Goal: Task Accomplishment & Management: Manage account settings

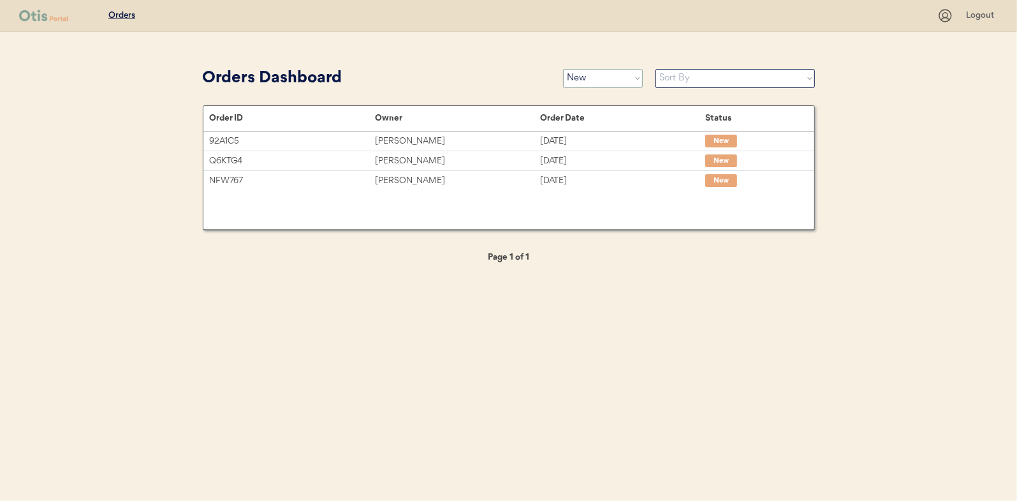
click at [599, 80] on select "Status On Hold New In Progress Complete Pending HW Consent Cancelled" at bounding box center [603, 78] width 80 height 19
select select ""in_progress""
click at [563, 69] on select "Status On Hold New In Progress Complete Pending HW Consent Cancelled" at bounding box center [603, 78] width 80 height 19
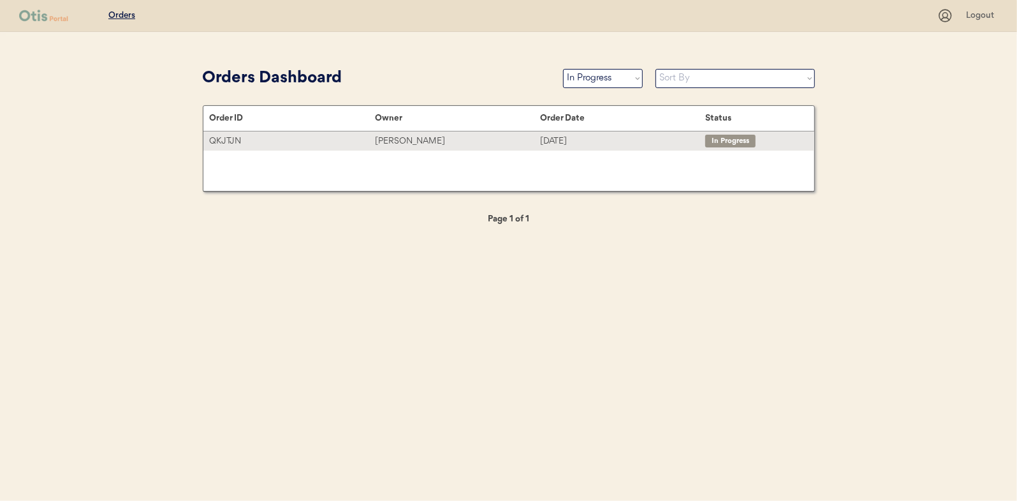
click at [406, 143] on div "[PERSON_NAME]" at bounding box center [457, 141] width 165 height 15
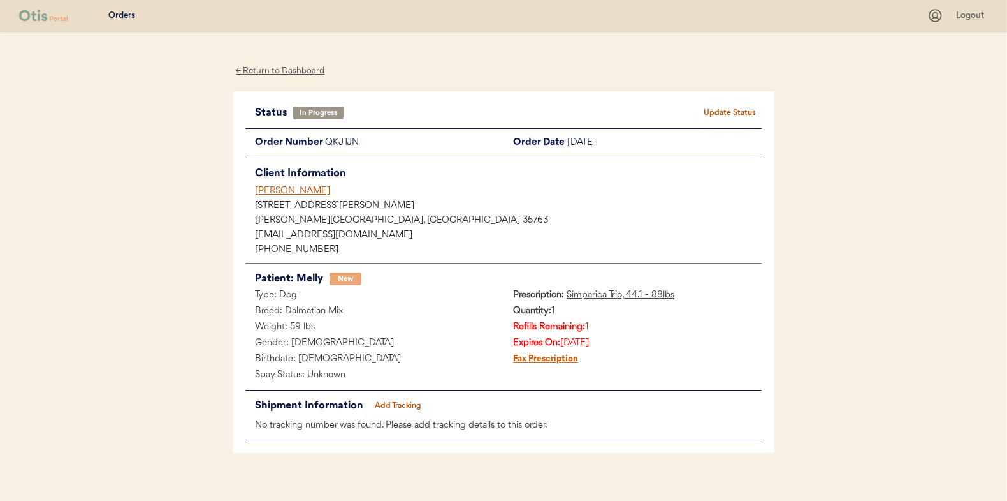
click at [395, 402] on button "Add Tracking" at bounding box center [399, 406] width 64 height 18
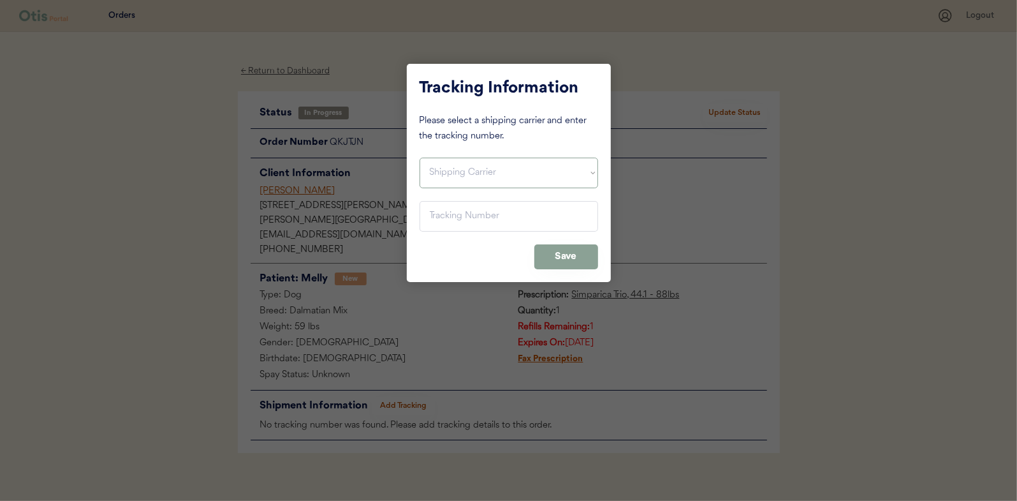
click at [457, 176] on select "Shipping Carrier FedEx FedEx Ground Economy UPS USPS" at bounding box center [509, 172] width 179 height 31
select select ""usps""
click at [420, 157] on select "Shipping Carrier FedEx FedEx Ground Economy UPS USPS" at bounding box center [509, 172] width 179 height 31
click at [445, 217] on input "input" at bounding box center [509, 216] width 179 height 31
paste input "9400150105497024857096"
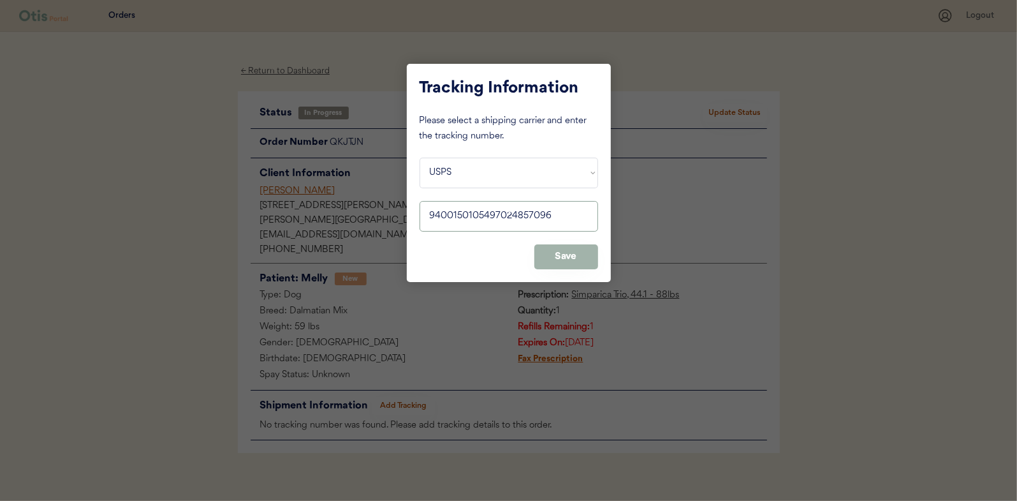
type input "9400150105497024857096"
click at [566, 253] on button "Save" at bounding box center [566, 256] width 64 height 25
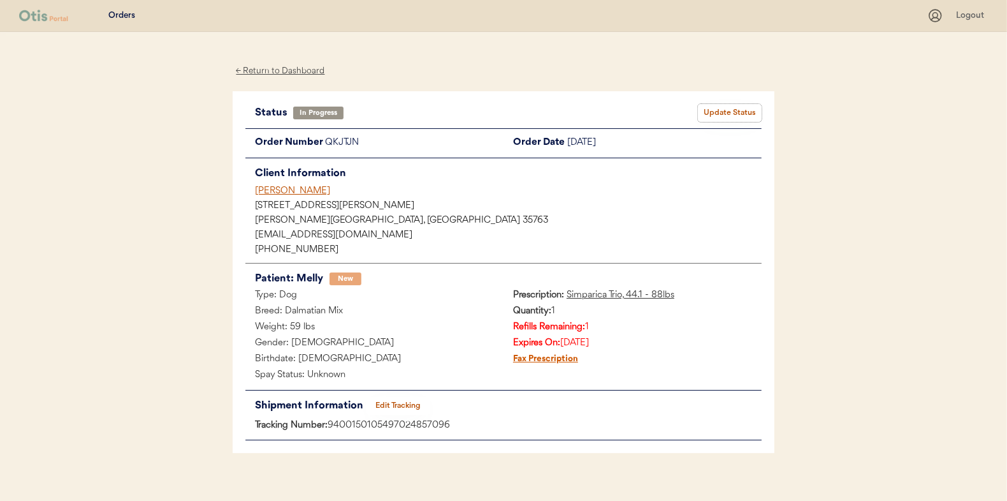
click at [735, 113] on button "Update Status" at bounding box center [730, 113] width 64 height 18
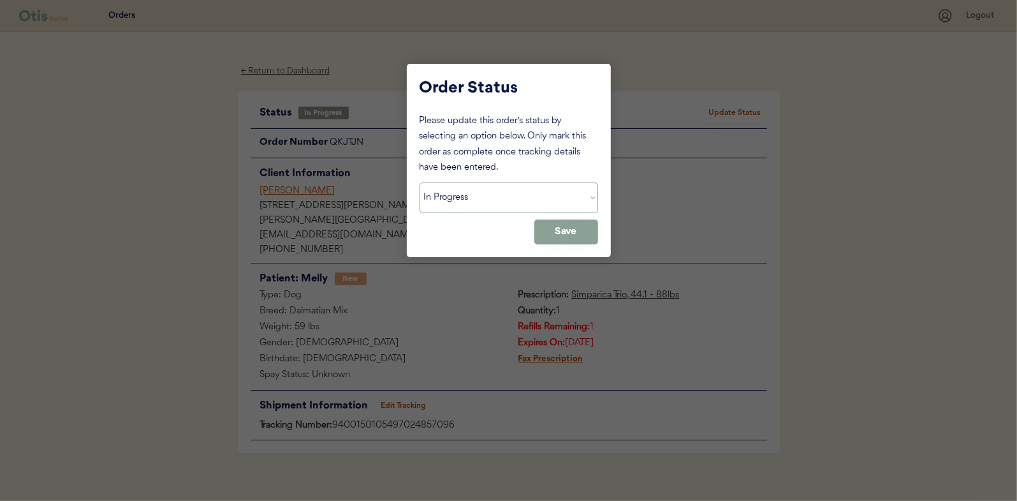
click at [458, 198] on select "Status On Hold New In Progress Complete Pending HW Consent Cancelled" at bounding box center [509, 197] width 179 height 31
select select ""complete""
click at [420, 182] on select "Status On Hold New In Progress Complete Pending HW Consent Cancelled" at bounding box center [509, 197] width 179 height 31
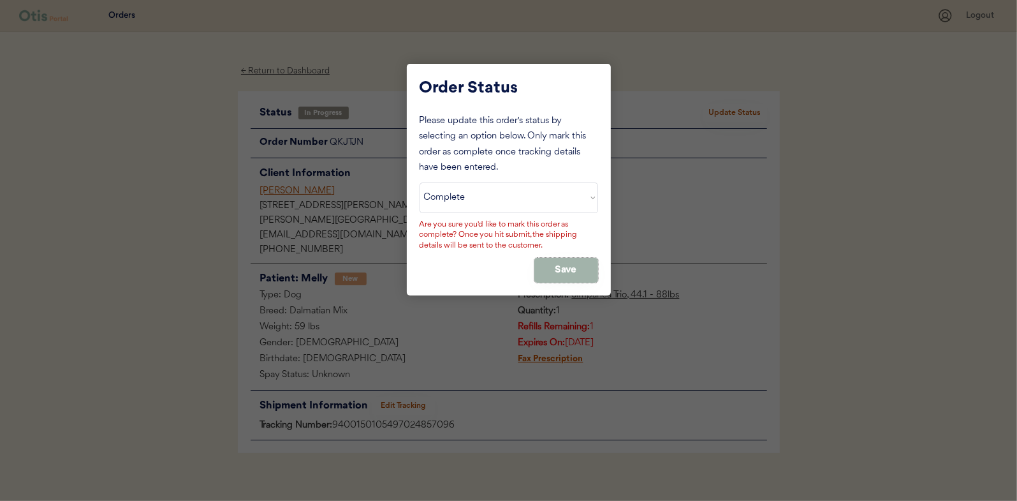
click at [552, 264] on button "Save" at bounding box center [566, 270] width 64 height 25
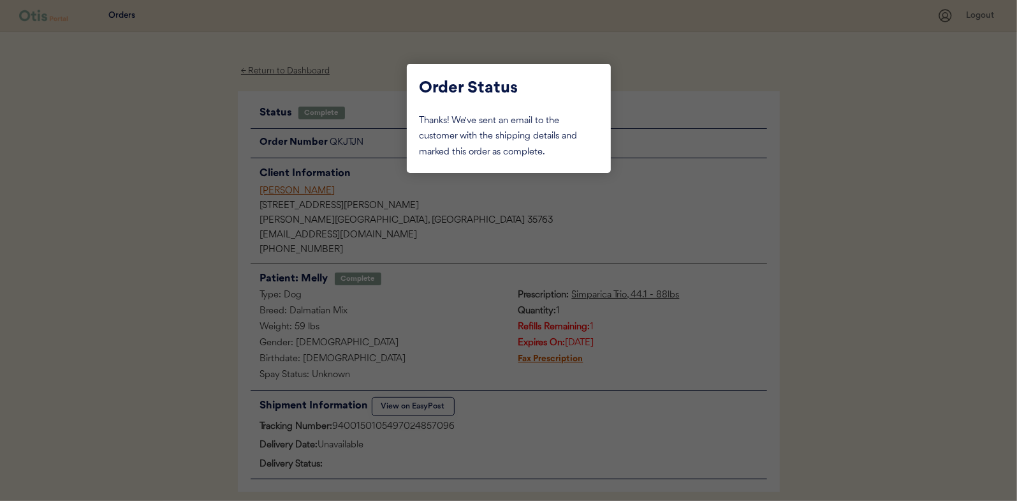
click at [150, 161] on div at bounding box center [508, 250] width 1017 height 501
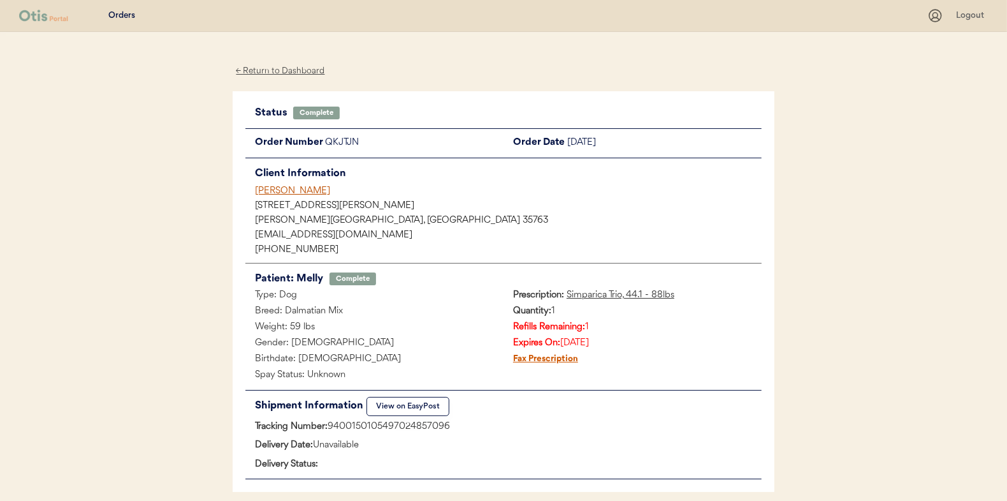
click at [284, 67] on div "← Return to Dashboard" at bounding box center [281, 71] width 96 height 15
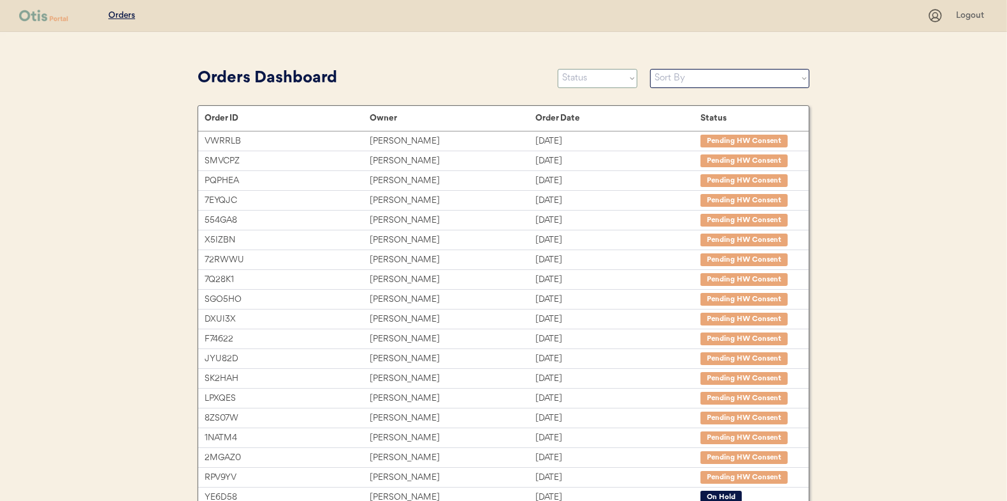
click at [596, 80] on select "Status On Hold New In Progress Complete Pending HW Consent Cancelled" at bounding box center [598, 78] width 80 height 19
select select ""new""
click at [558, 69] on select "Status On Hold New In Progress Complete Pending HW Consent Cancelled" at bounding box center [598, 78] width 80 height 19
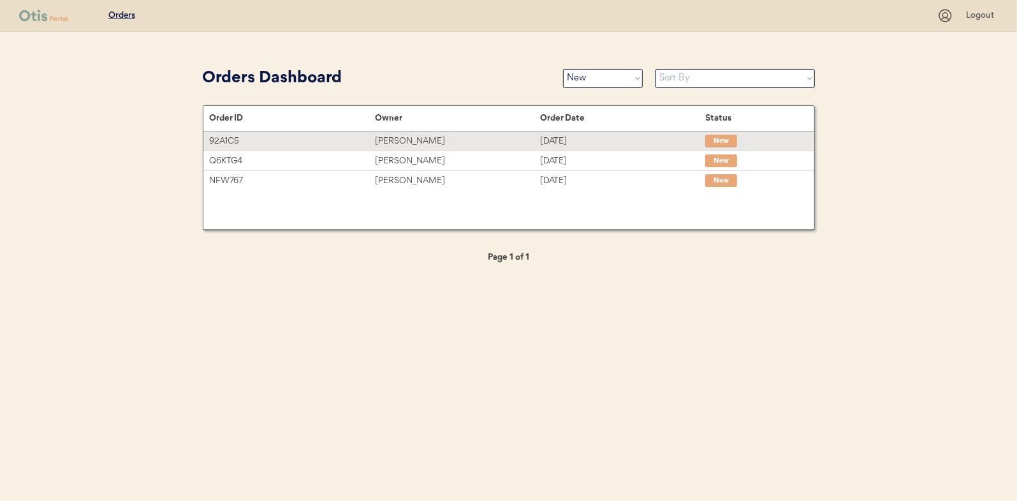
click at [402, 139] on div "[PERSON_NAME]" at bounding box center [457, 141] width 165 height 15
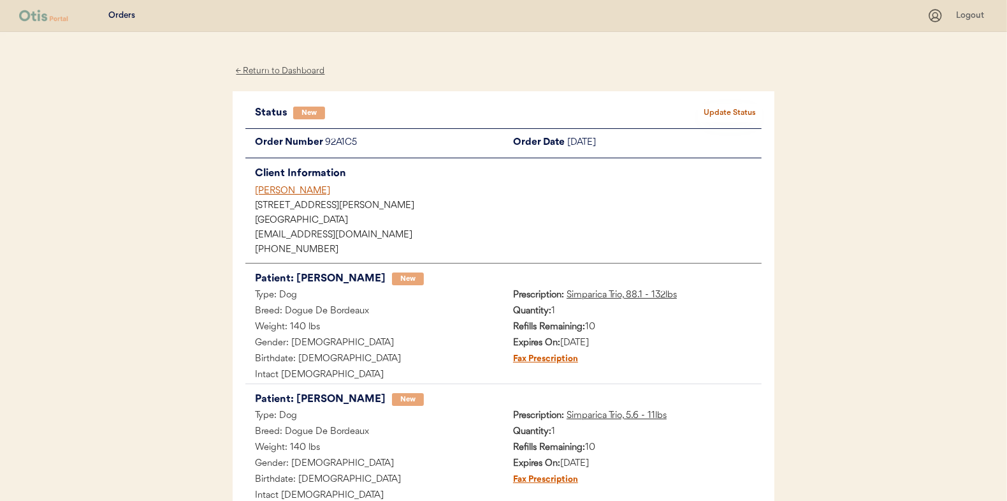
click at [728, 106] on button "Update Status" at bounding box center [730, 113] width 64 height 18
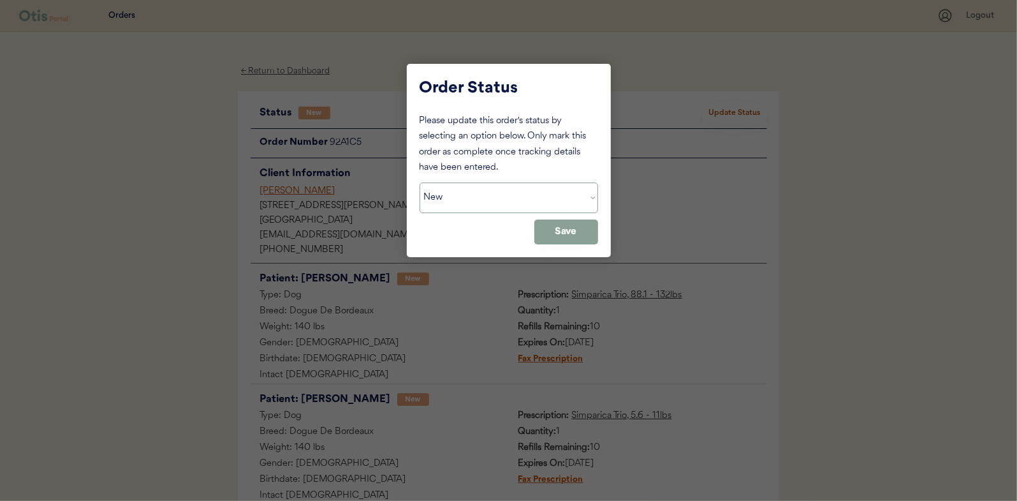
click at [478, 182] on select "Status On Hold New In Progress Complete Pending HW Consent Cancelled" at bounding box center [509, 197] width 179 height 31
select select ""in_progress""
click at [420, 182] on select "Status On Hold New In Progress Complete Pending HW Consent Cancelled" at bounding box center [509, 197] width 179 height 31
click at [572, 230] on button "Save" at bounding box center [566, 231] width 64 height 25
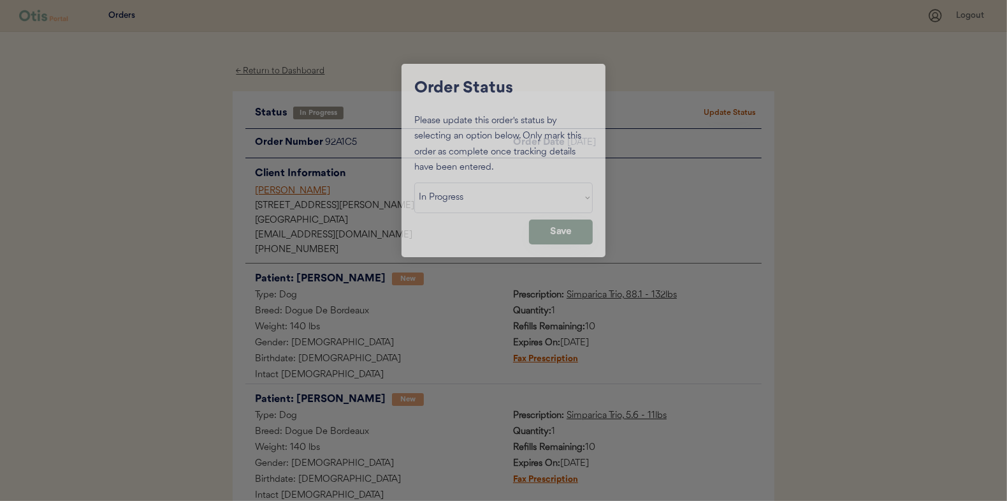
click at [281, 72] on div "← Return to Dashboard" at bounding box center [281, 71] width 96 height 15
click at [197, 106] on div "Orders Logout ← Return to Dashboard Status In Progress Update Status Order Numb…" at bounding box center [503, 378] width 1007 height 757
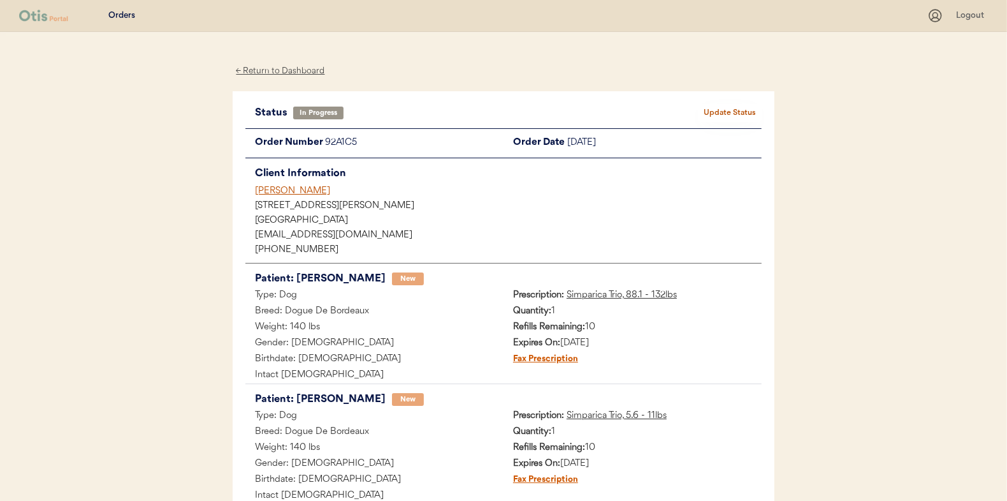
click at [274, 71] on div "← Return to Dashboard" at bounding box center [281, 71] width 96 height 15
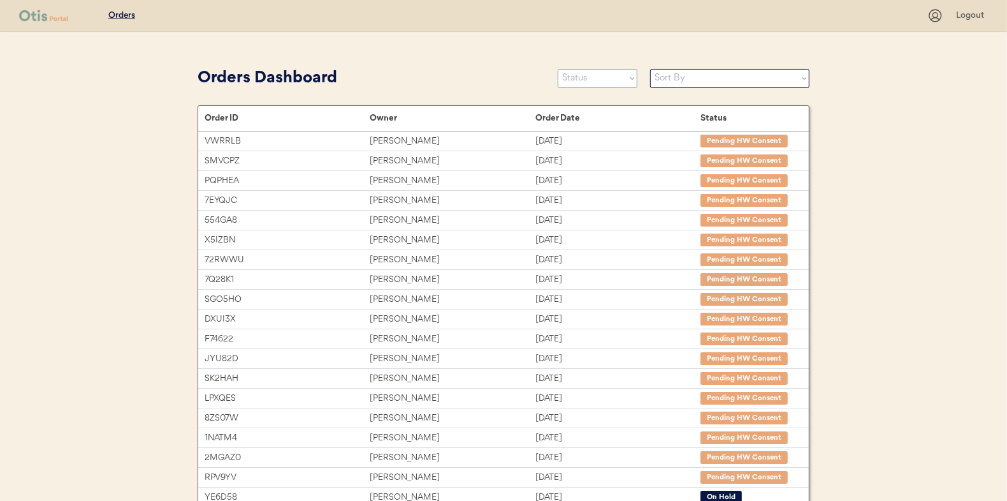
click at [574, 84] on select "Status On Hold New In Progress Complete Pending HW Consent Cancelled" at bounding box center [598, 78] width 80 height 19
select select ""new""
click at [558, 69] on select "Status On Hold New In Progress Complete Pending HW Consent Cancelled" at bounding box center [598, 78] width 80 height 19
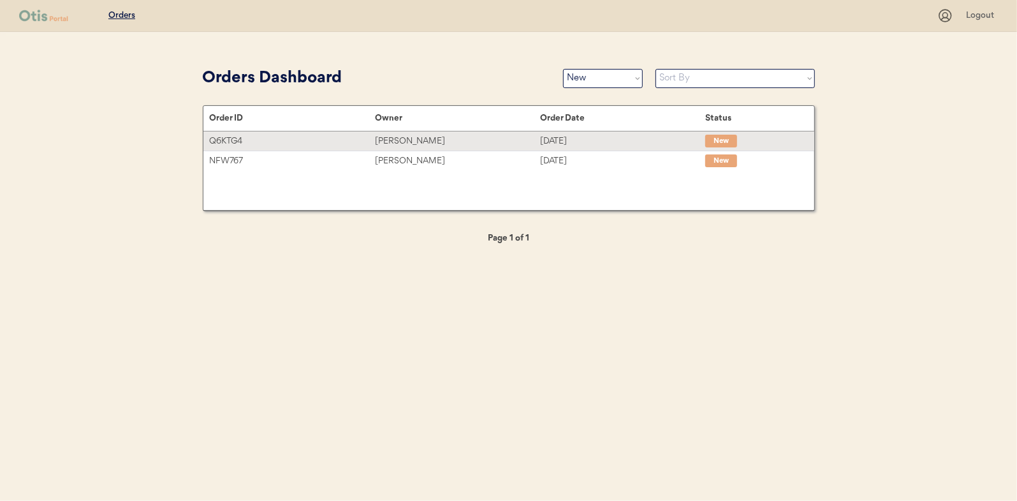
click at [409, 140] on div "[PERSON_NAME]" at bounding box center [457, 141] width 165 height 15
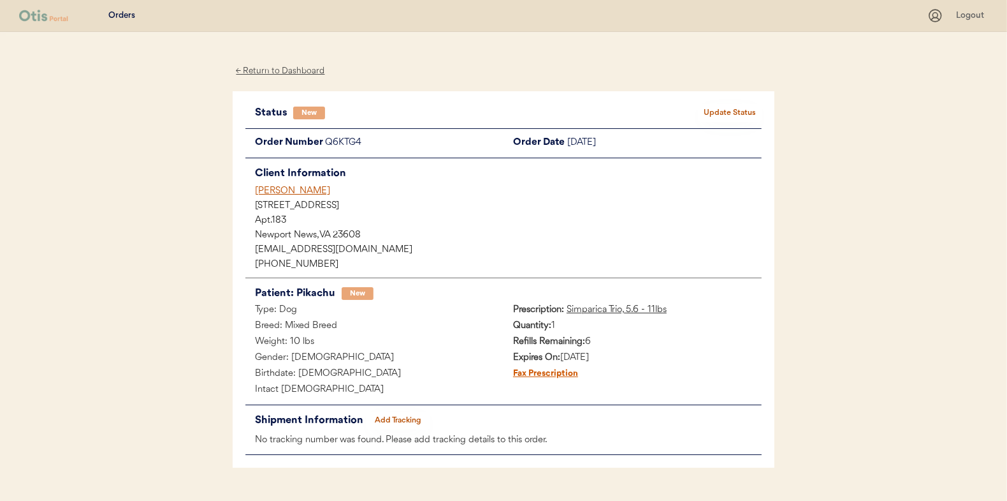
click at [728, 110] on button "Update Status" at bounding box center [730, 113] width 64 height 18
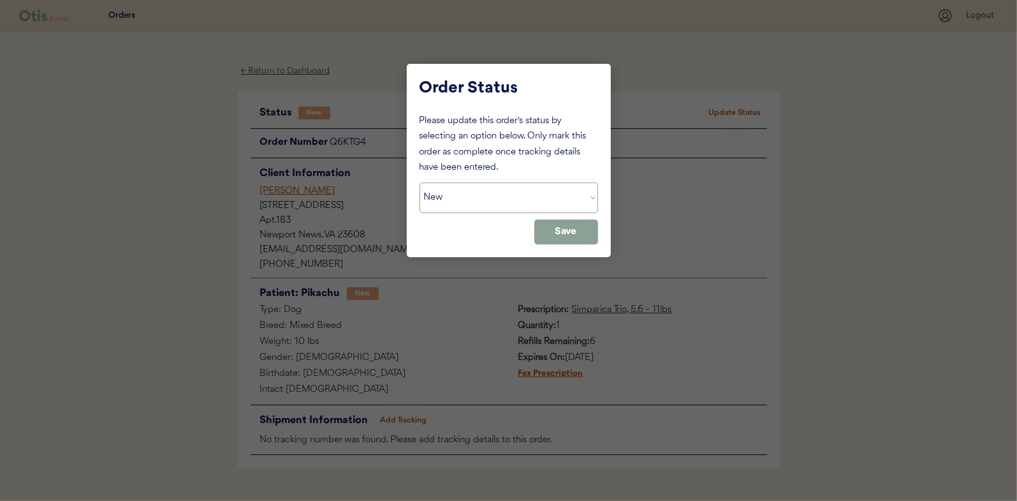
click at [446, 200] on select "Status On Hold New In Progress Complete Pending HW Consent Cancelled" at bounding box center [509, 197] width 179 height 31
select select ""in_progress""
click at [420, 182] on select "Status On Hold New In Progress Complete Pending HW Consent Cancelled" at bounding box center [509, 197] width 179 height 31
click at [561, 229] on button "Save" at bounding box center [566, 231] width 64 height 25
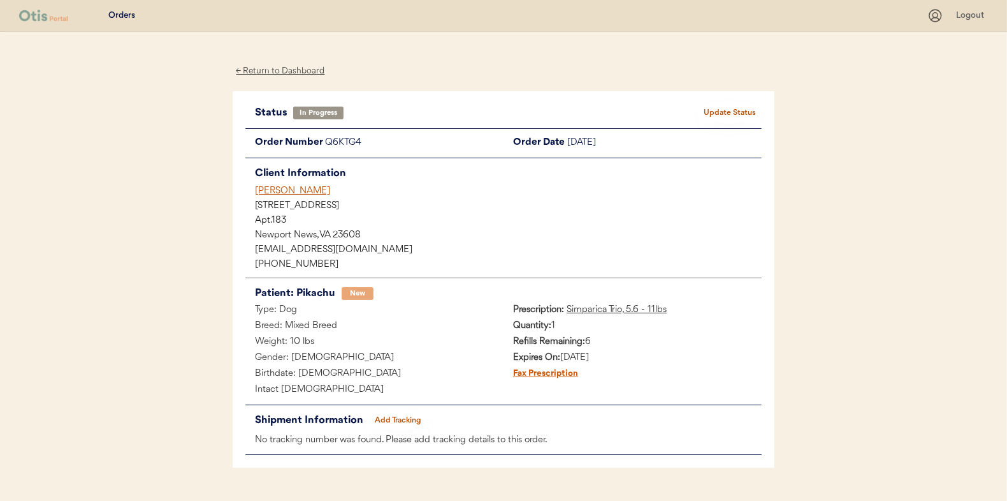
click at [271, 68] on div "← Return to Dashboard" at bounding box center [281, 71] width 96 height 15
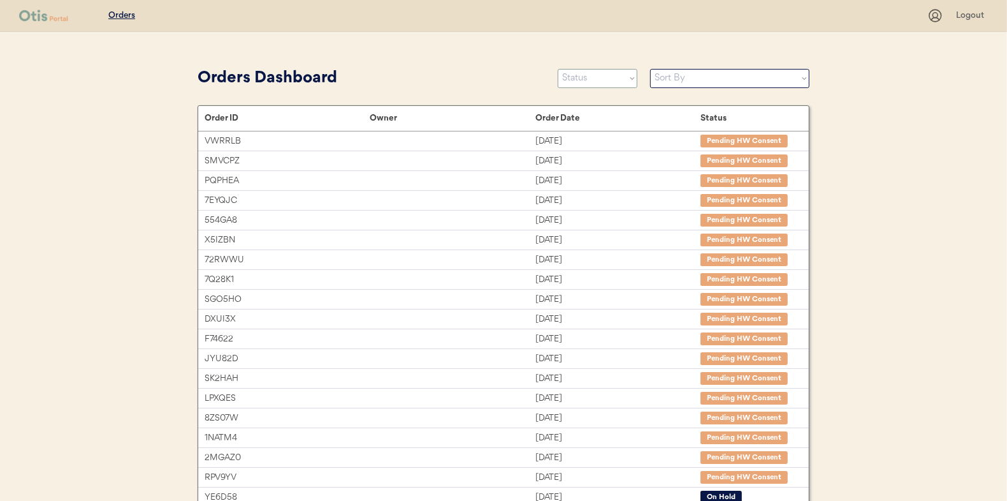
click at [591, 81] on select "Status On Hold New In Progress Complete Pending HW Consent Cancelled" at bounding box center [598, 78] width 80 height 19
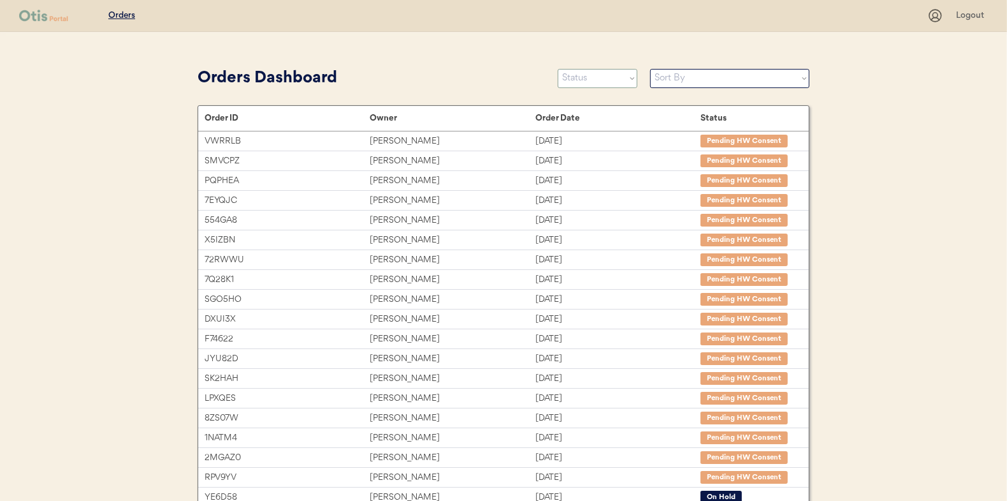
select select ""new""
click at [558, 69] on select "Status On Hold New In Progress Complete Pending HW Consent Cancelled" at bounding box center [598, 78] width 80 height 19
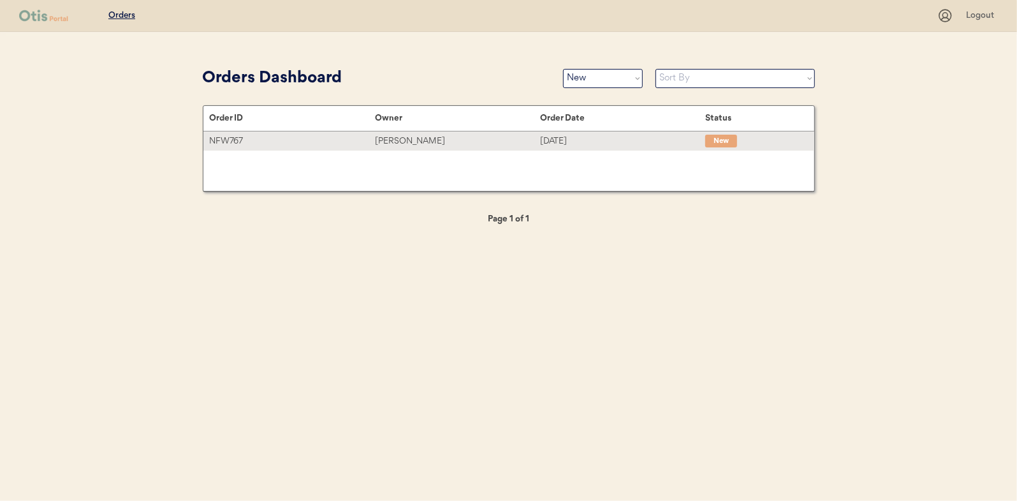
click at [396, 136] on div "[PERSON_NAME]" at bounding box center [457, 141] width 165 height 15
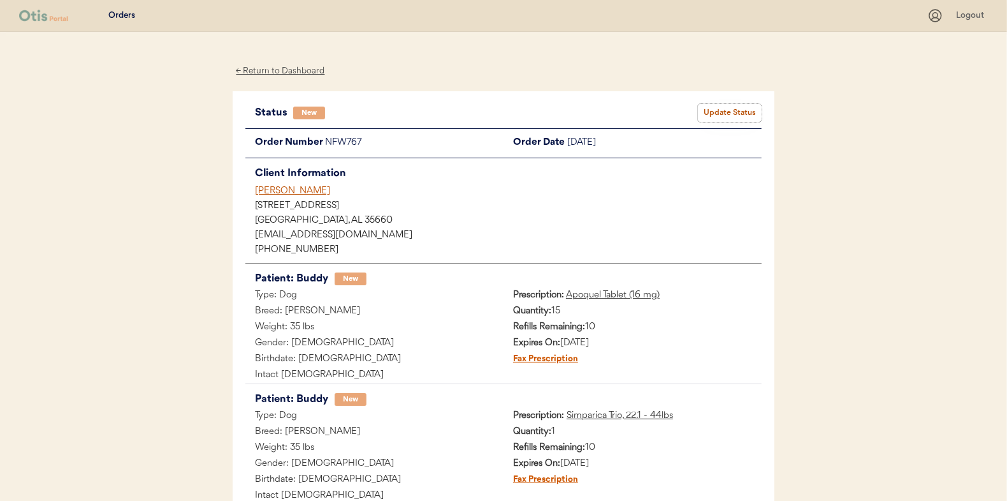
click at [735, 112] on button "Update Status" at bounding box center [730, 113] width 64 height 18
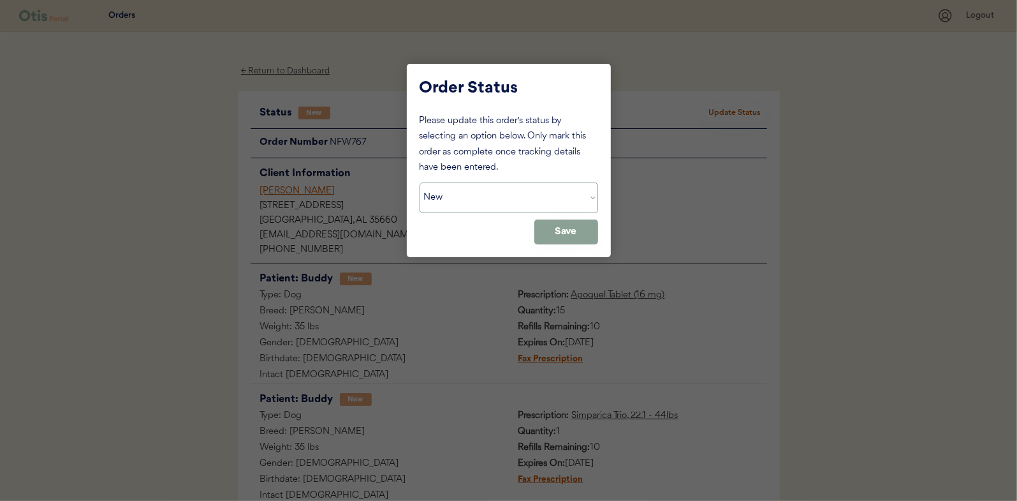
click at [445, 199] on select "Status On Hold New In Progress Complete Pending HW Consent Cancelled" at bounding box center [509, 197] width 179 height 31
select select ""in_progress""
click at [420, 182] on select "Status On Hold New In Progress Complete Pending HW Consent Cancelled" at bounding box center [509, 197] width 179 height 31
click at [564, 236] on button "Save" at bounding box center [566, 231] width 64 height 25
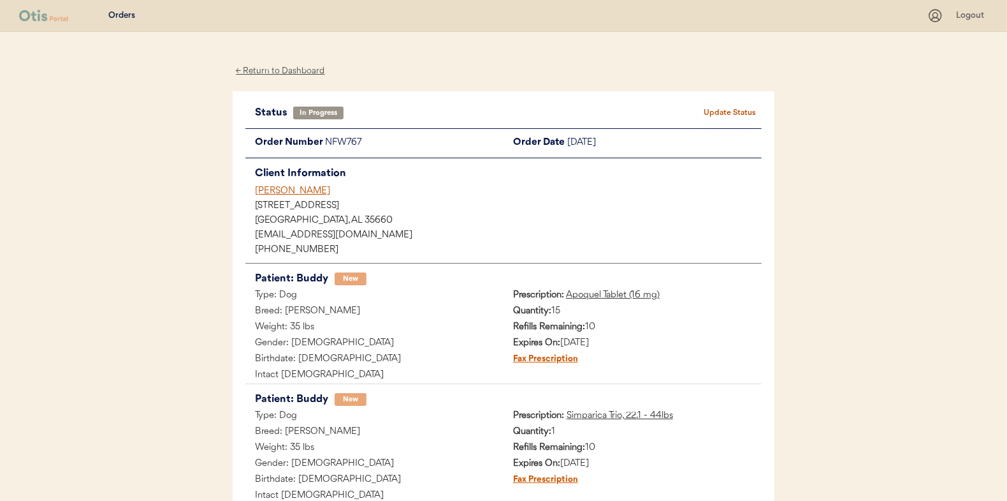
click at [277, 73] on div "← Return to Dashboard" at bounding box center [281, 71] width 96 height 15
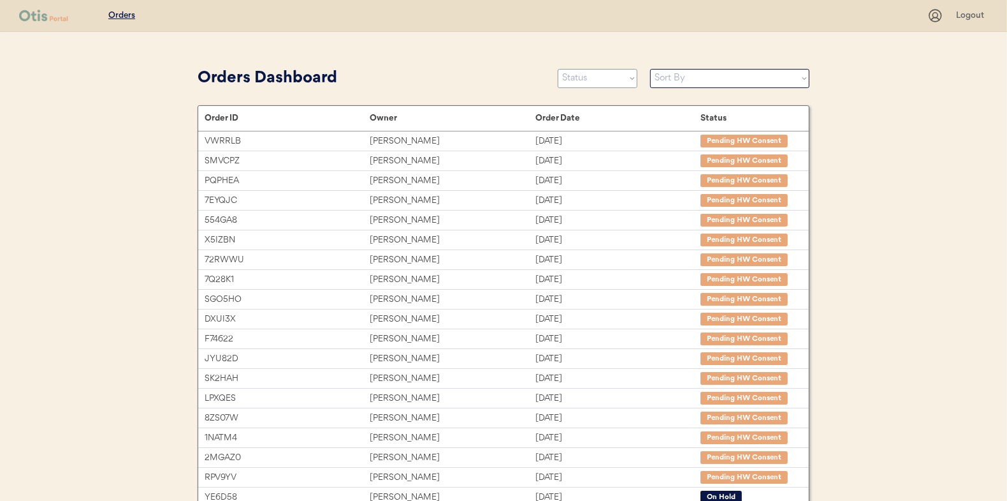
click at [603, 77] on select "Status On Hold New In Progress Complete Pending HW Consent Cancelled" at bounding box center [598, 78] width 80 height 19
click at [558, 69] on select "Status On Hold New In Progress Complete Pending HW Consent Cancelled" at bounding box center [598, 78] width 80 height 19
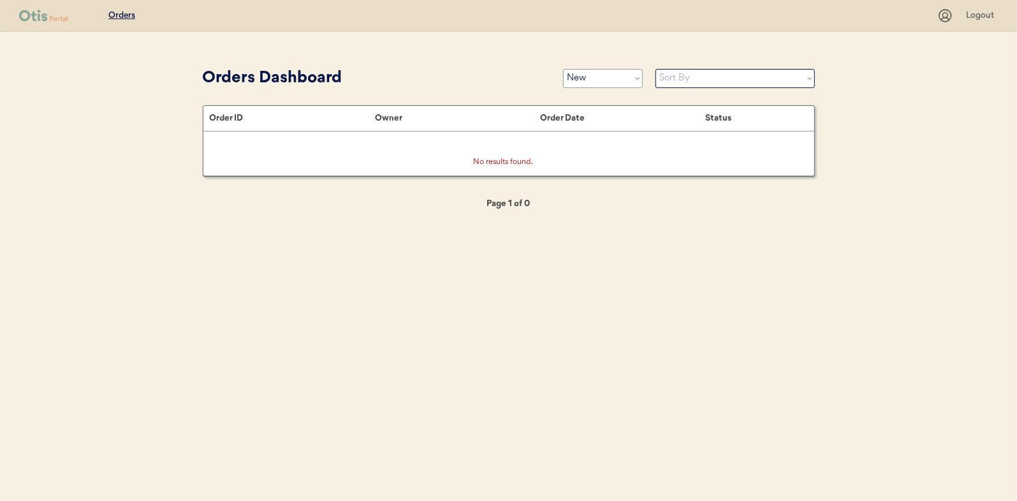
click at [566, 82] on select "Status On Hold New In Progress Complete Pending HW Consent Cancelled" at bounding box center [603, 78] width 80 height 19
select select ""pending_hw_consent""
click at [563, 69] on select "Status On Hold New In Progress Complete Pending HW Consent Cancelled" at bounding box center [603, 78] width 80 height 19
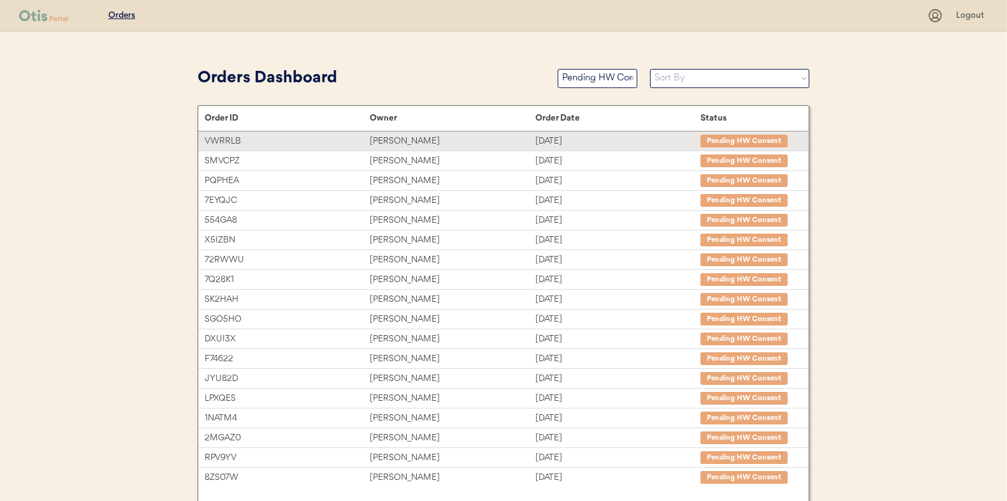
click at [393, 138] on div "Alisha Hummel" at bounding box center [452, 141] width 165 height 15
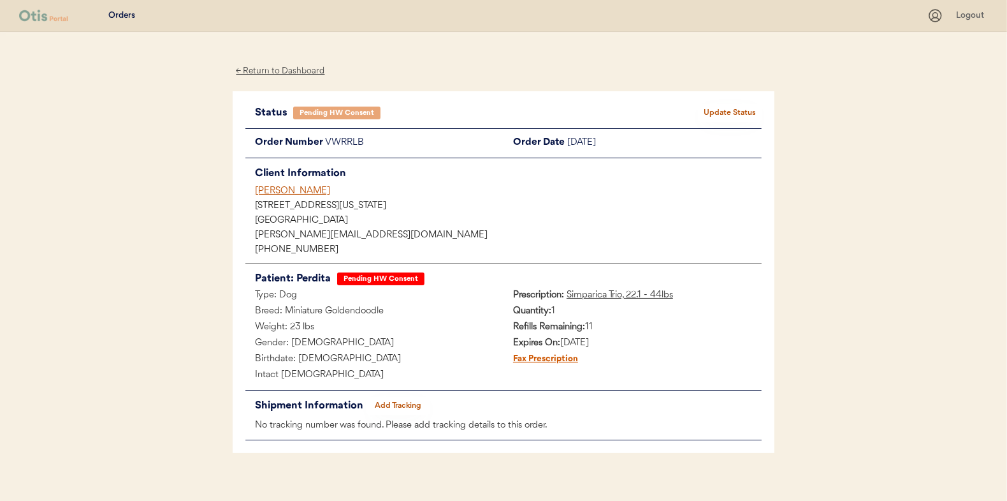
click at [286, 68] on div "← Return to Dashboard" at bounding box center [281, 71] width 96 height 15
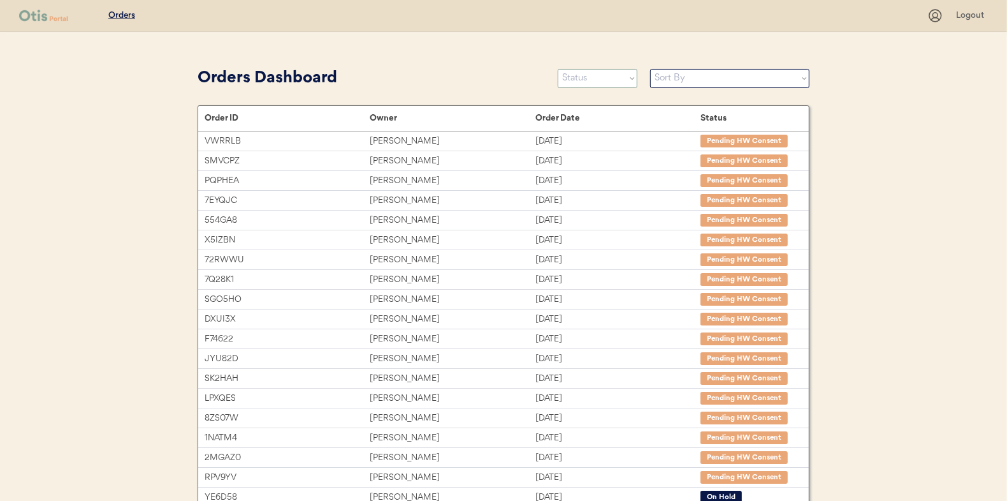
click at [587, 78] on select "Status On Hold New In Progress Complete Pending HW Consent Cancelled" at bounding box center [598, 78] width 80 height 19
click at [558, 69] on select "Status On Hold New In Progress Complete Pending HW Consent Cancelled" at bounding box center [598, 78] width 80 height 19
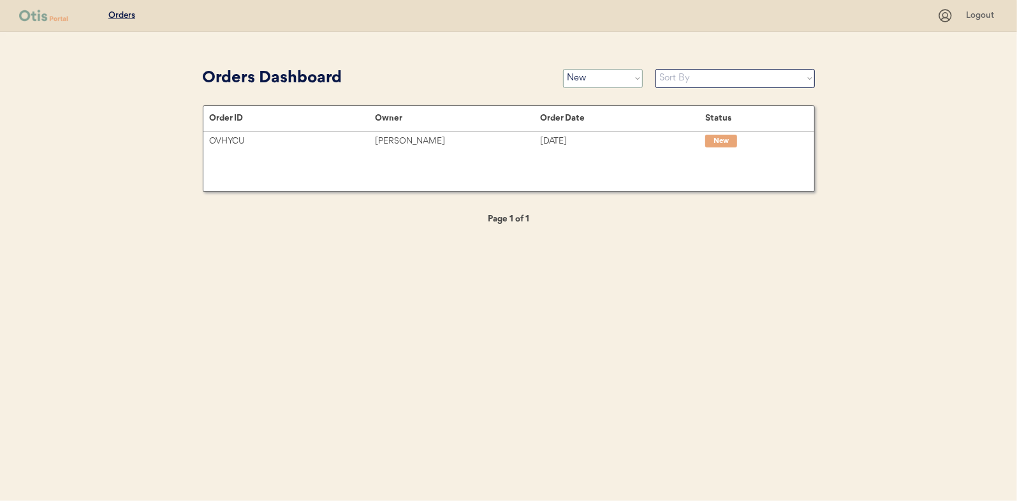
click at [588, 77] on select "Status On Hold New In Progress Complete Pending HW Consent Cancelled" at bounding box center [603, 78] width 80 height 19
click at [563, 69] on select "Status On Hold New In Progress Complete Pending HW Consent Cancelled" at bounding box center [603, 78] width 80 height 19
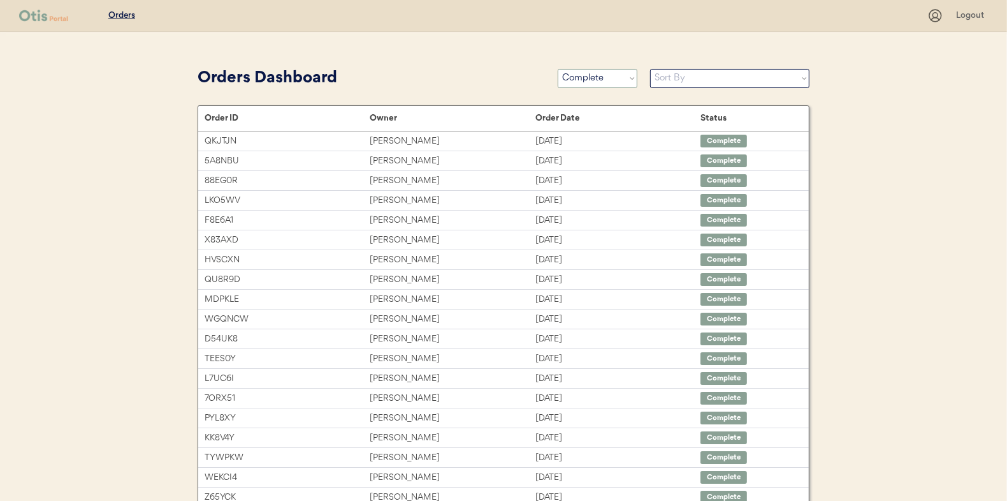
click at [580, 77] on select "Status On Hold New In Progress Complete Pending HW Consent Cancelled" at bounding box center [598, 78] width 80 height 19
select select ""new""
click at [558, 69] on select "Status On Hold New In Progress Complete Pending HW Consent Cancelled" at bounding box center [598, 78] width 80 height 19
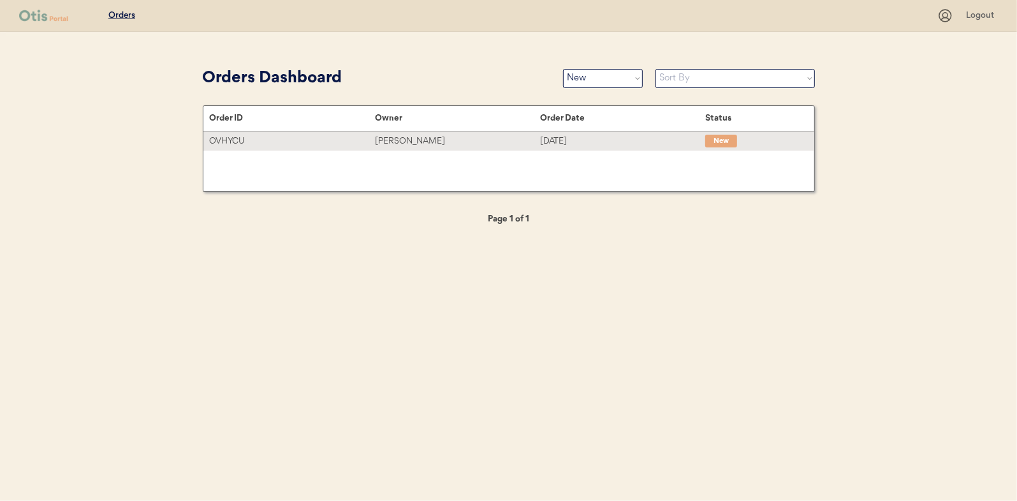
click at [386, 142] on div "Brittney Pellegrino" at bounding box center [457, 141] width 165 height 15
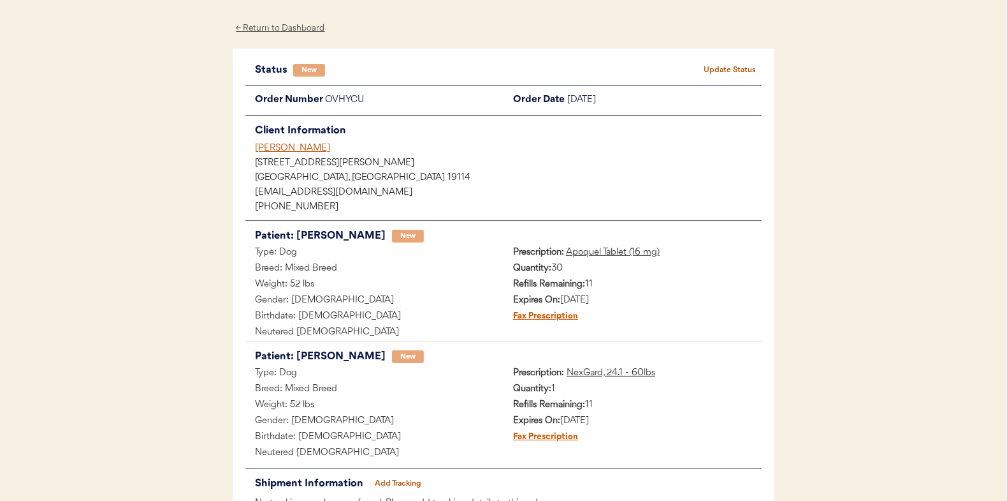
scroll to position [64, 0]
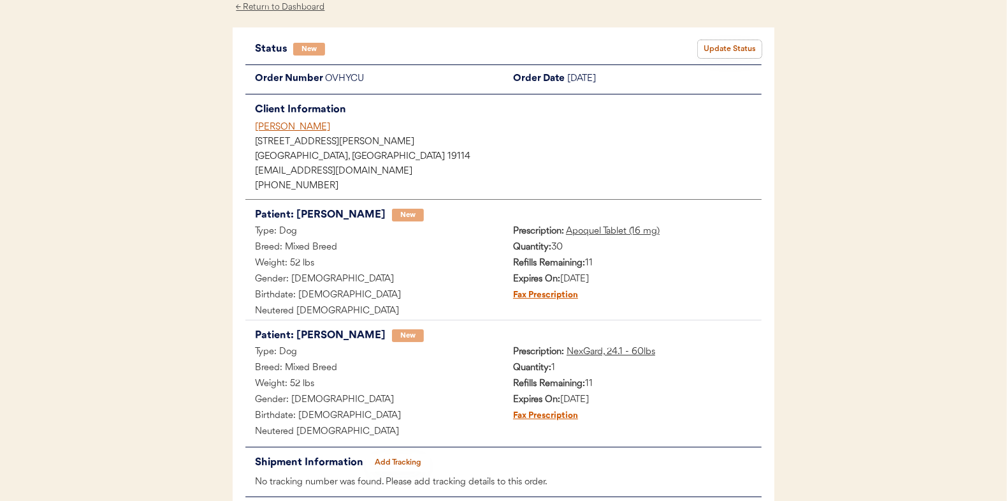
click at [728, 47] on button "Update Status" at bounding box center [730, 49] width 64 height 18
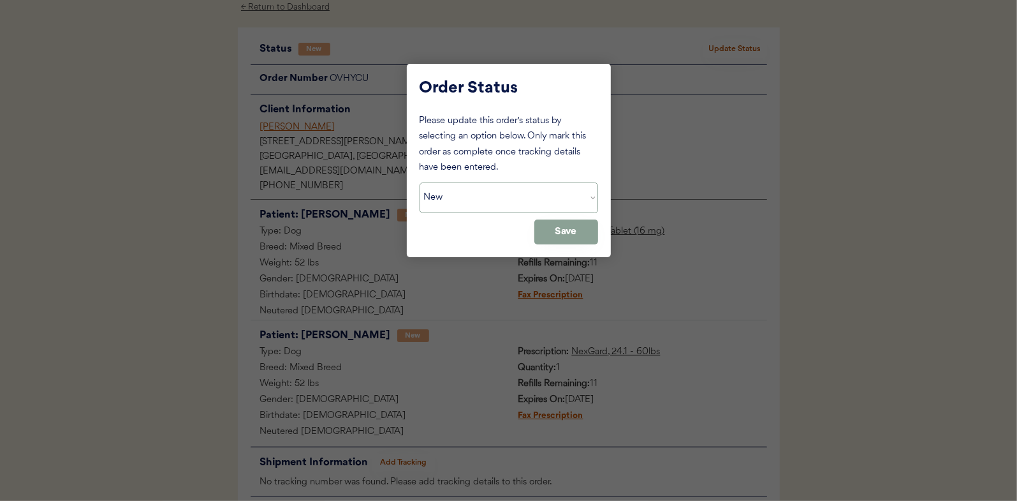
click at [460, 198] on select "Status On Hold New In Progress Complete Pending HW Consent Cancelled" at bounding box center [509, 197] width 179 height 31
select select ""in_progress""
click at [420, 182] on select "Status On Hold New In Progress Complete Pending HW Consent Cancelled" at bounding box center [509, 197] width 179 height 31
click at [553, 226] on button "Save" at bounding box center [566, 231] width 64 height 25
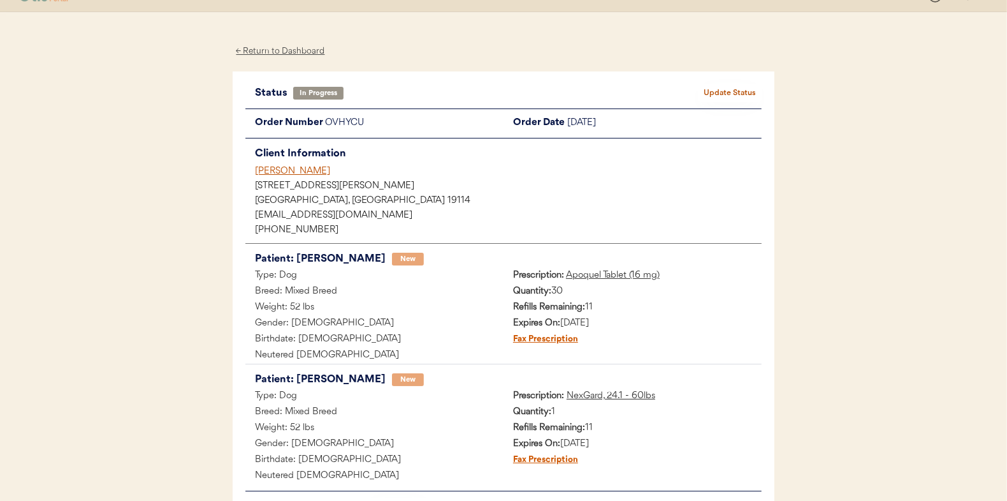
scroll to position [0, 0]
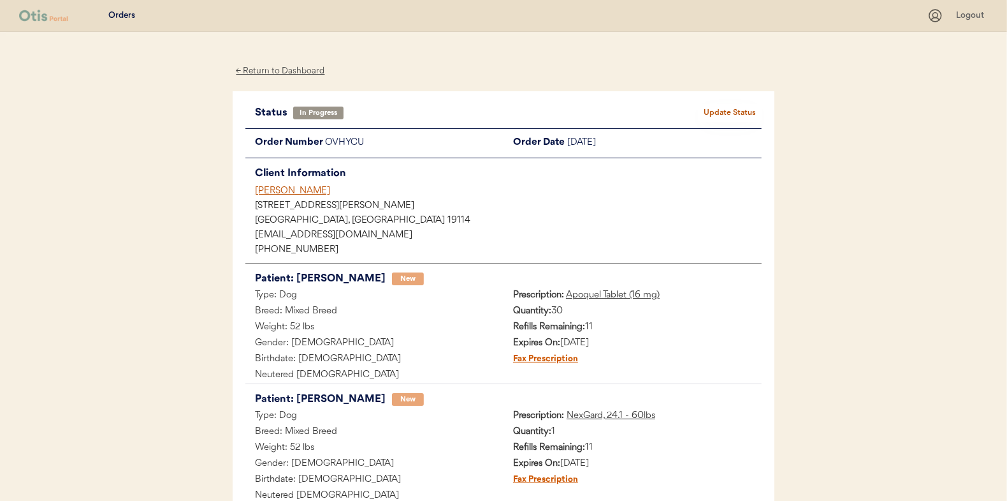
click at [268, 71] on div "← Return to Dashboard" at bounding box center [281, 71] width 96 height 15
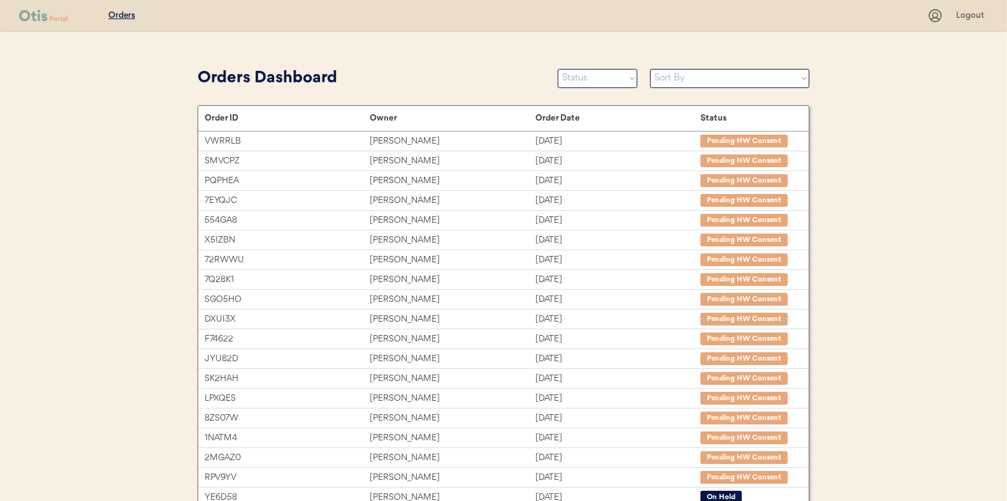
click at [587, 69] on select "Status On Hold New In Progress Complete Pending HW Consent Cancelled" at bounding box center [598, 78] width 80 height 19
select select ""new""
click at [558, 69] on select "Status On Hold New In Progress Complete Pending HW Consent Cancelled" at bounding box center [598, 78] width 80 height 19
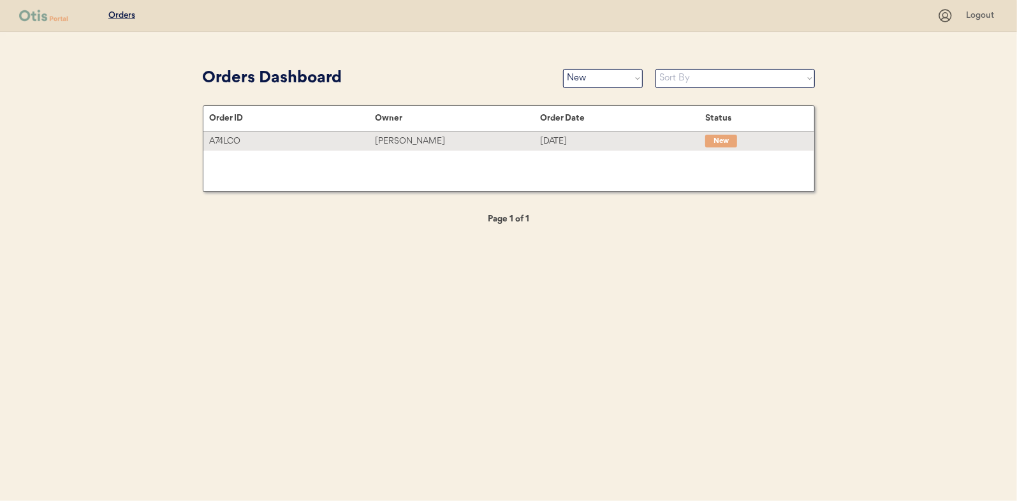
click at [421, 135] on div "William G Beckwith" at bounding box center [457, 141] width 165 height 15
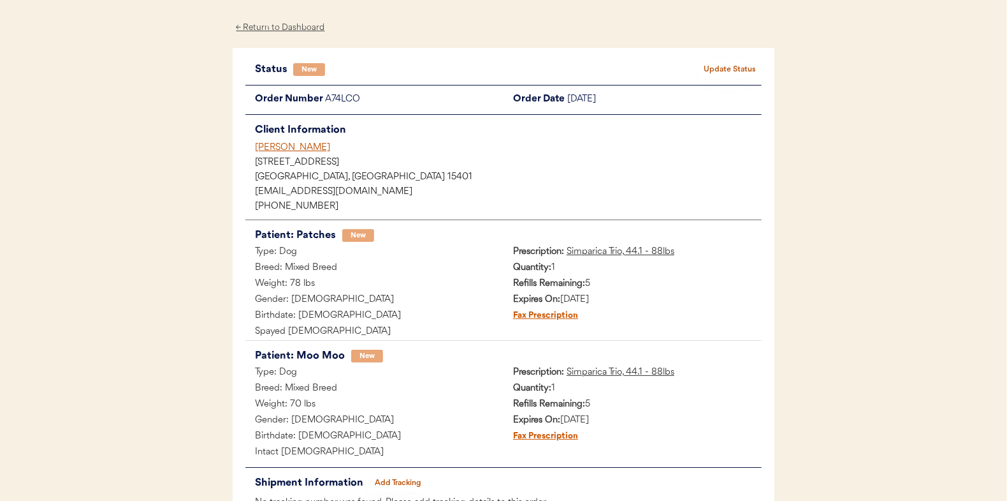
scroll to position [64, 0]
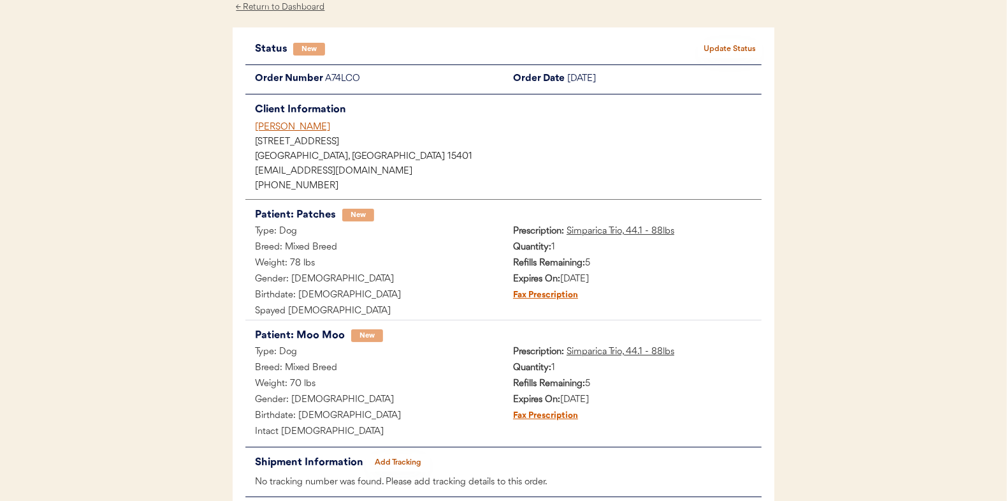
click at [747, 41] on button "Update Status" at bounding box center [730, 49] width 64 height 18
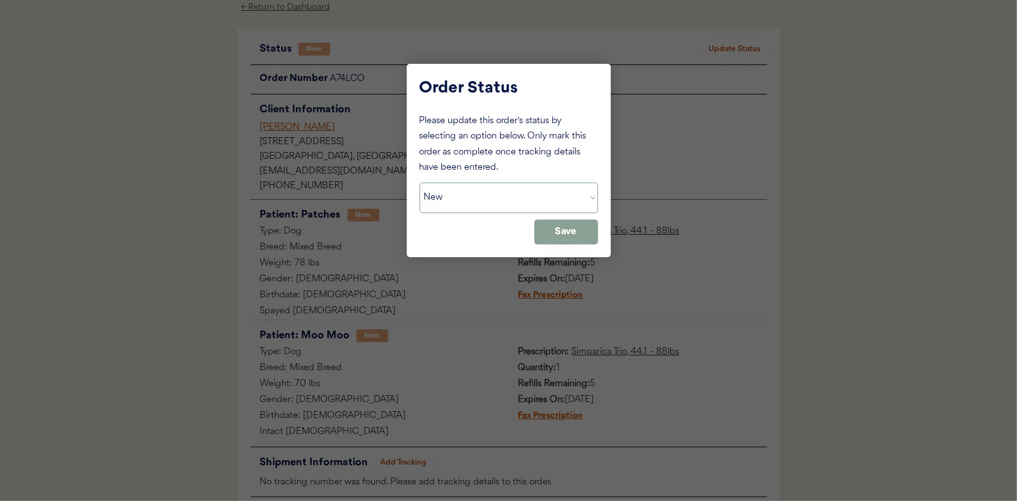
click at [465, 207] on select "Status On Hold New In Progress Complete Pending HW Consent Cancelled" at bounding box center [509, 197] width 179 height 31
select select ""in_progress""
click at [420, 182] on select "Status On Hold New In Progress Complete Pending HW Consent Cancelled" at bounding box center [509, 197] width 179 height 31
click at [568, 236] on button "Save" at bounding box center [566, 231] width 64 height 25
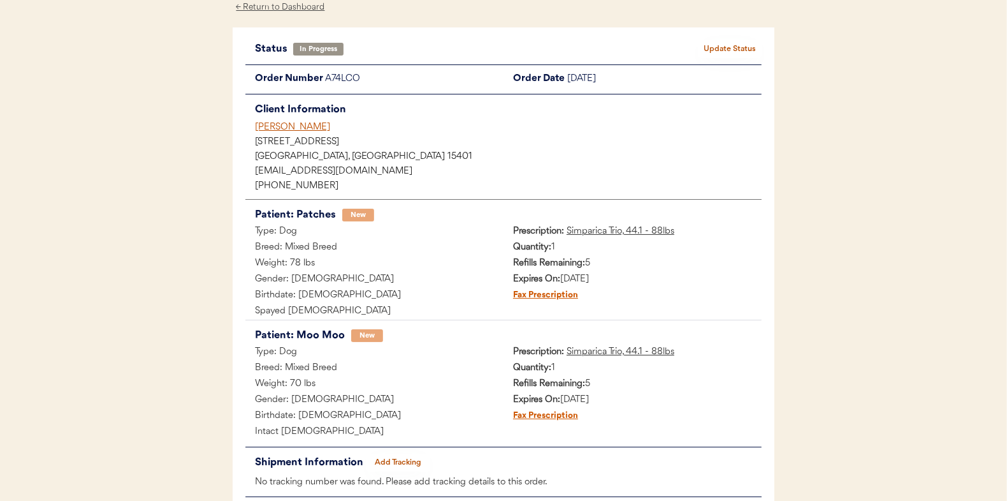
click at [110, 219] on div "Orders Logout ← Return to Dashboard Status In Progress Update Status Order Numb…" at bounding box center [503, 254] width 1007 height 637
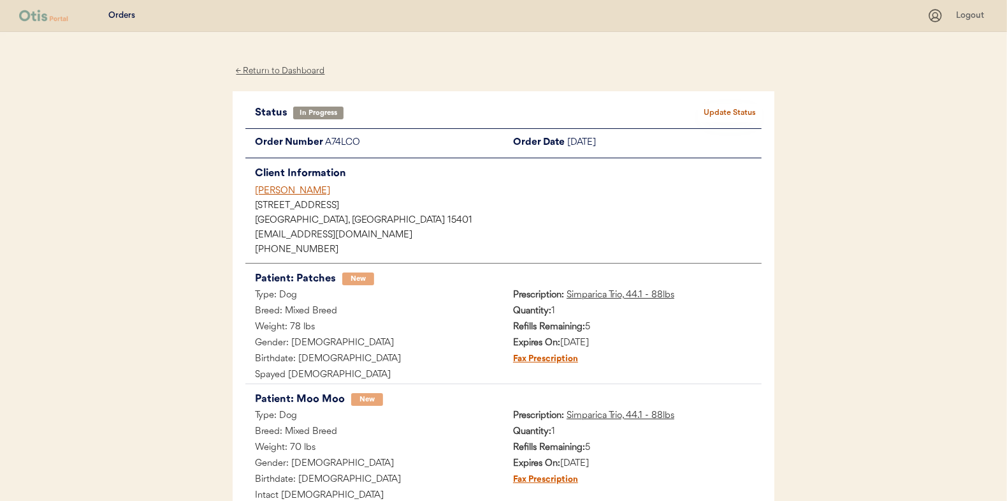
click at [275, 69] on div "← Return to Dashboard" at bounding box center [281, 71] width 96 height 15
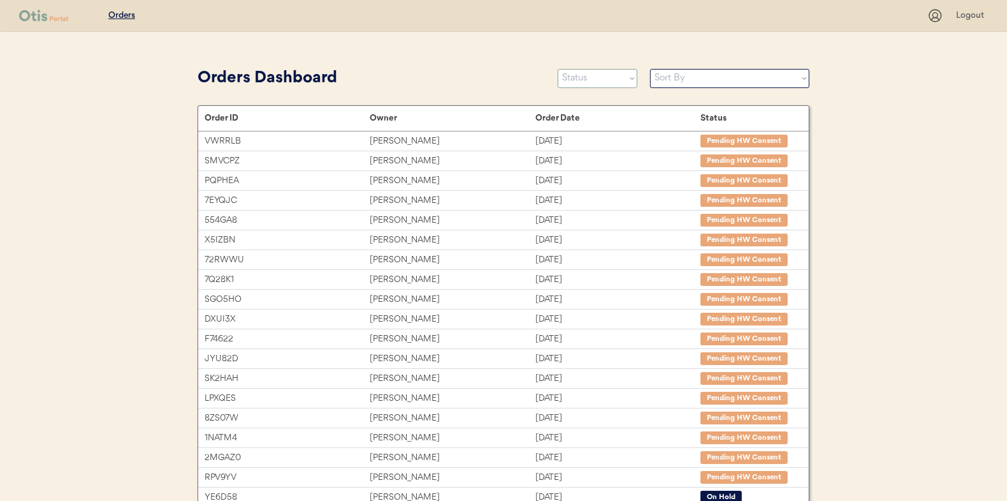
click at [590, 78] on select "Status On Hold New In Progress Complete Pending HW Consent Cancelled" at bounding box center [598, 78] width 80 height 19
click at [558, 69] on select "Status On Hold New In Progress Complete Pending HW Consent Cancelled" at bounding box center [598, 78] width 80 height 19
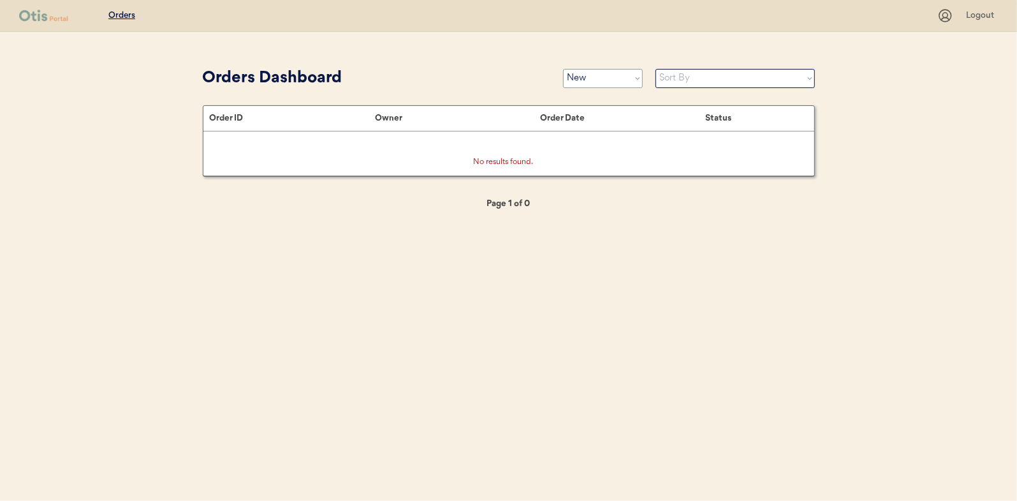
click at [590, 74] on select "Status On Hold New In Progress Complete Pending HW Consent Cancelled" at bounding box center [603, 78] width 80 height 19
select select ""in_progress""
click at [563, 69] on select "Status On Hold New In Progress Complete Pending HW Consent Cancelled" at bounding box center [603, 78] width 80 height 19
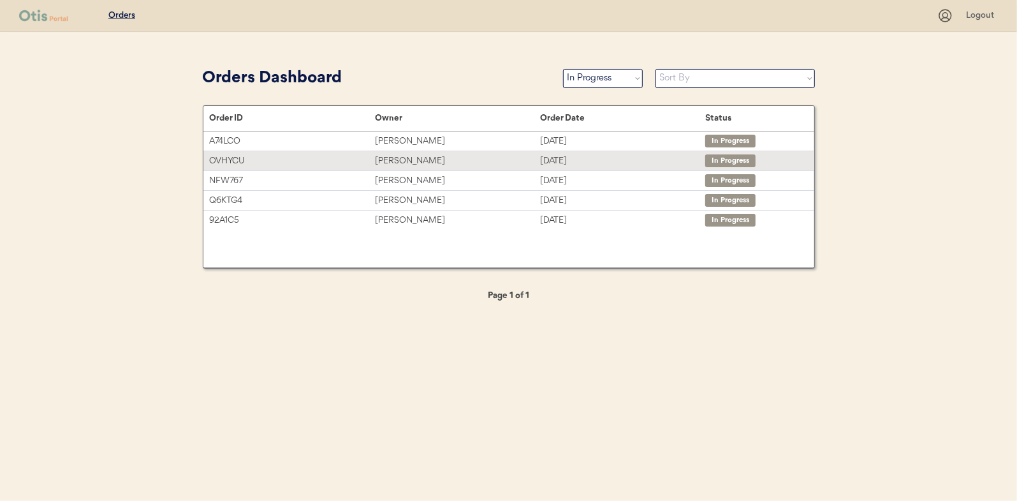
click at [401, 163] on div "Brittney Pellegrino" at bounding box center [457, 161] width 165 height 15
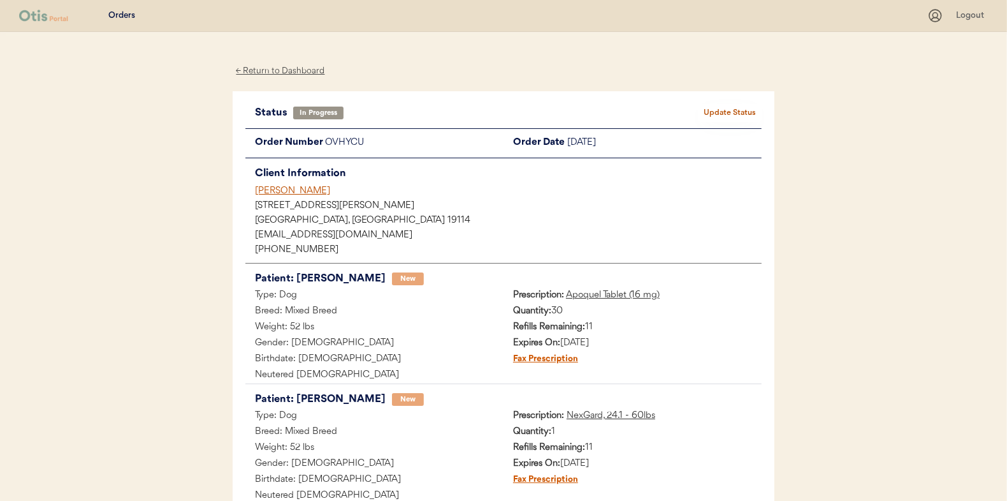
scroll to position [136, 0]
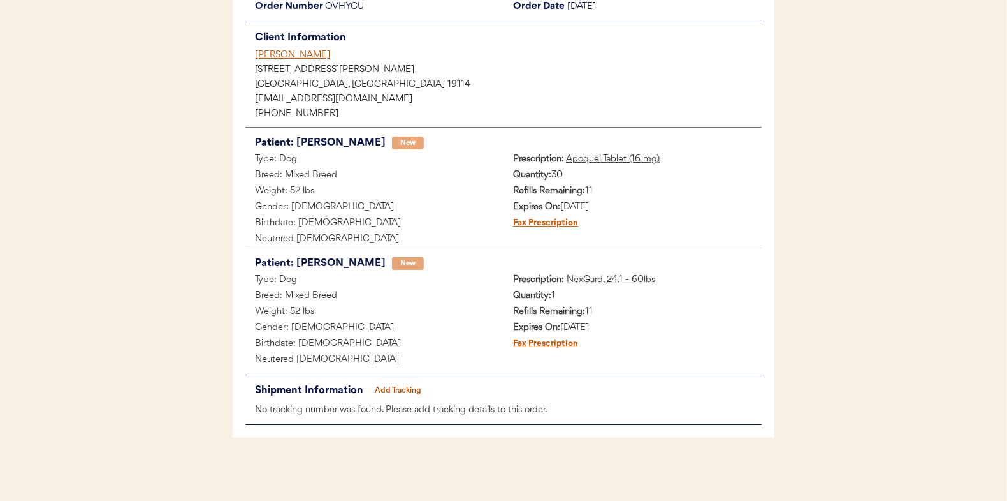
click at [409, 392] on button "Add Tracking" at bounding box center [399, 390] width 64 height 18
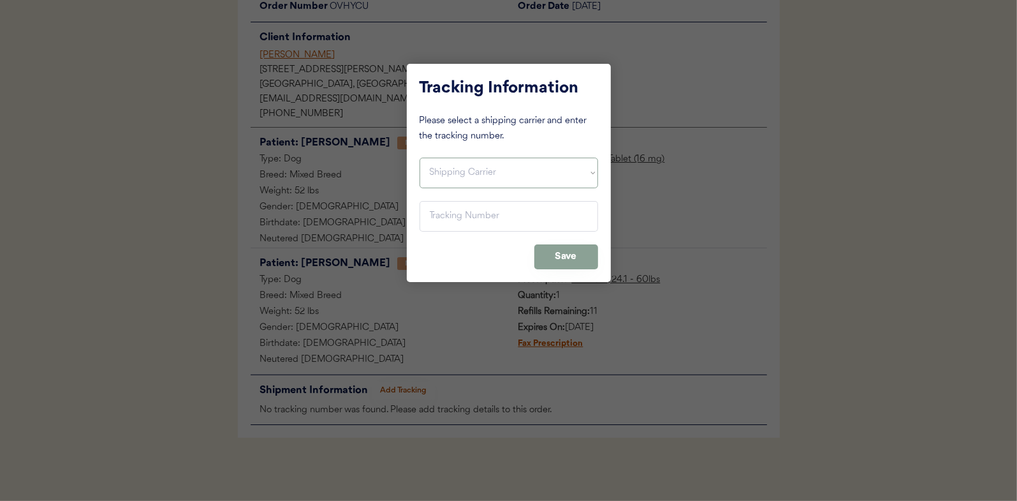
click at [442, 171] on select "Shipping Carrier FedEx FedEx Ground Economy UPS USPS" at bounding box center [509, 172] width 179 height 31
select select ""ups""
click at [420, 157] on select "Shipping Carrier FedEx FedEx Ground Economy UPS USPS" at bounding box center [509, 172] width 179 height 31
click at [435, 216] on input "input" at bounding box center [509, 216] width 179 height 31
click at [434, 216] on input "input" at bounding box center [509, 216] width 179 height 31
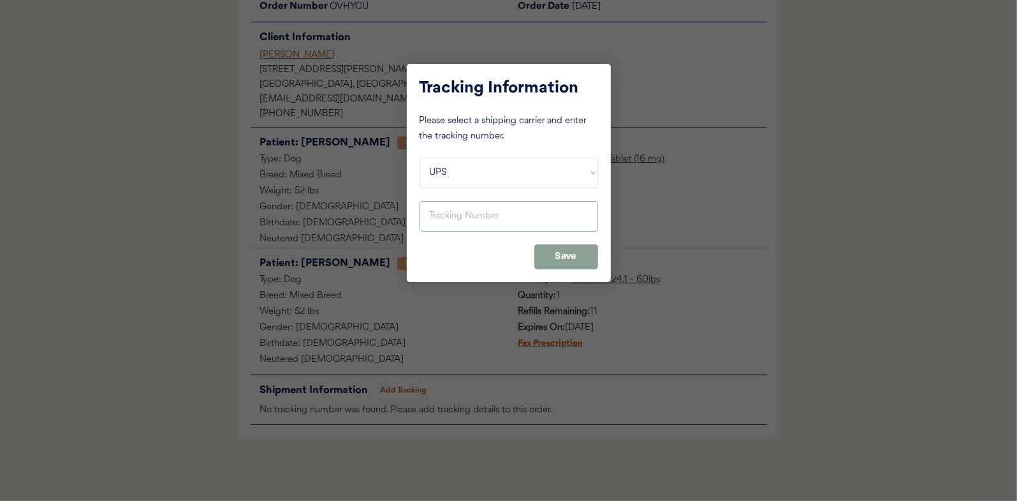
paste input "1Z16X77E0109577281"
type input "1Z16X77E0109577281"
click at [560, 255] on button "Save" at bounding box center [566, 256] width 64 height 25
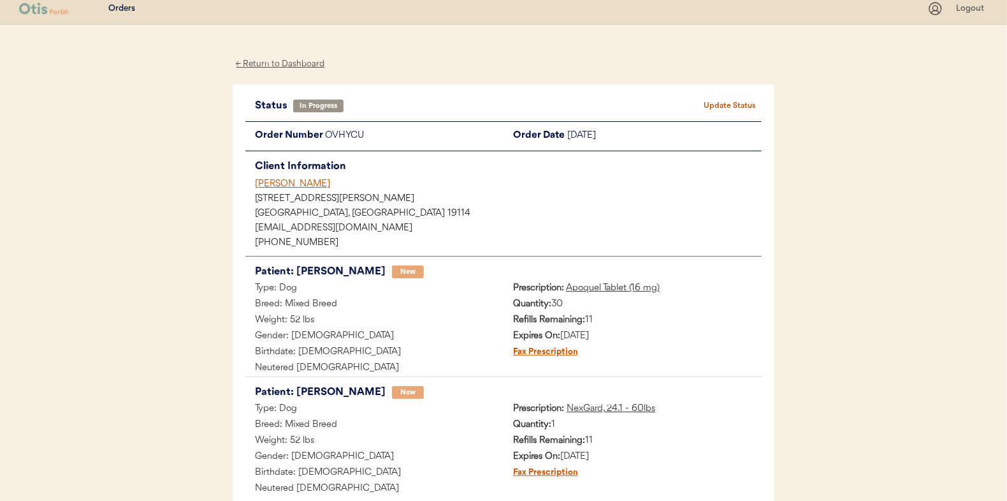
scroll to position [0, 0]
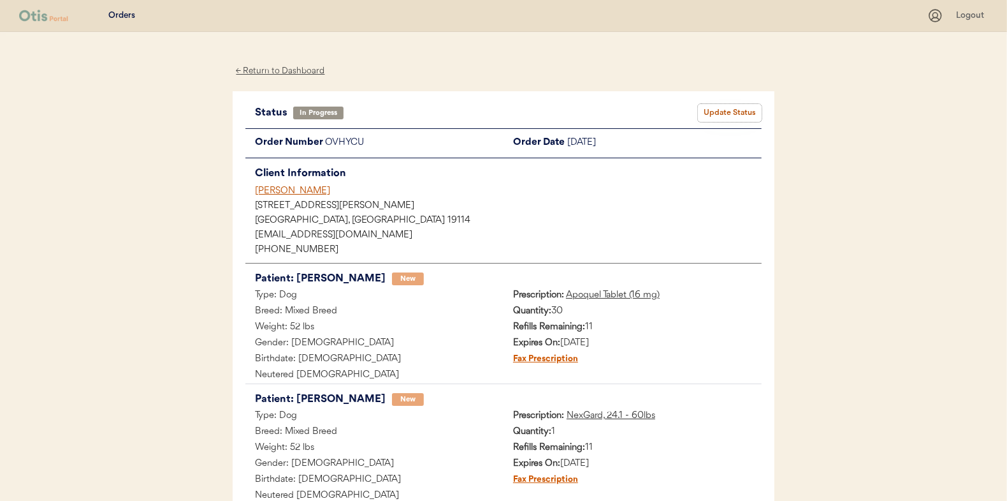
click at [733, 112] on button "Update Status" at bounding box center [730, 113] width 64 height 18
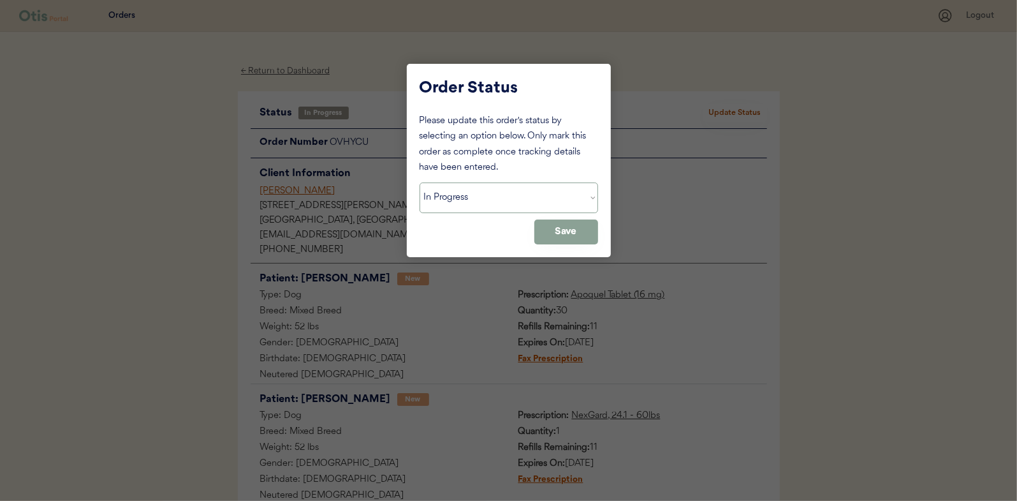
click at [437, 193] on select "Status On Hold New In Progress Complete Pending HW Consent Cancelled" at bounding box center [509, 197] width 179 height 31
select select ""complete""
click at [420, 182] on select "Status On Hold New In Progress Complete Pending HW Consent Cancelled" at bounding box center [509, 197] width 179 height 31
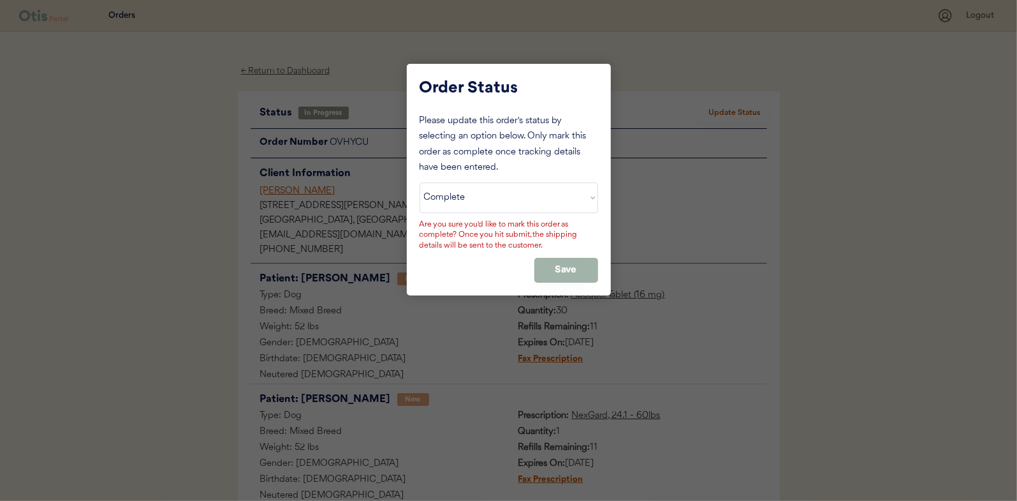
click at [547, 262] on button "Save" at bounding box center [566, 270] width 64 height 25
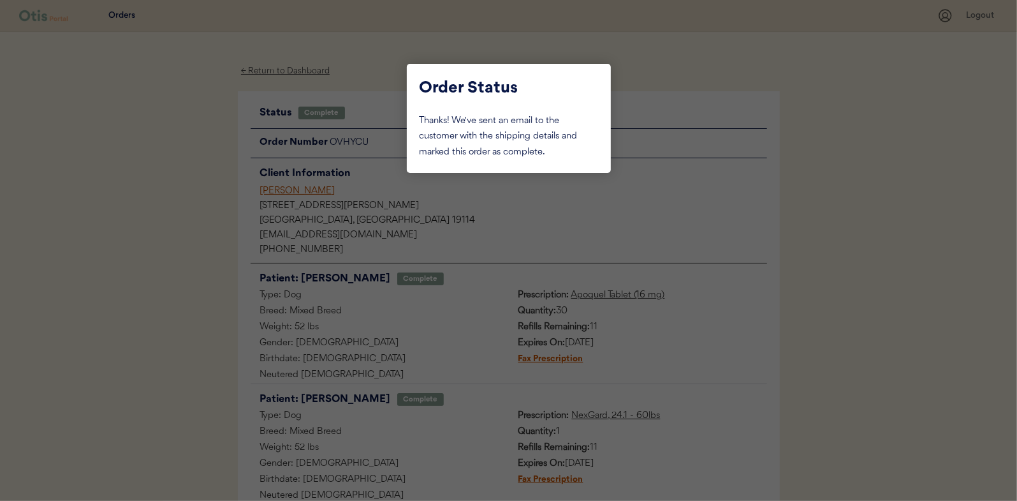
click at [189, 159] on div at bounding box center [508, 250] width 1017 height 501
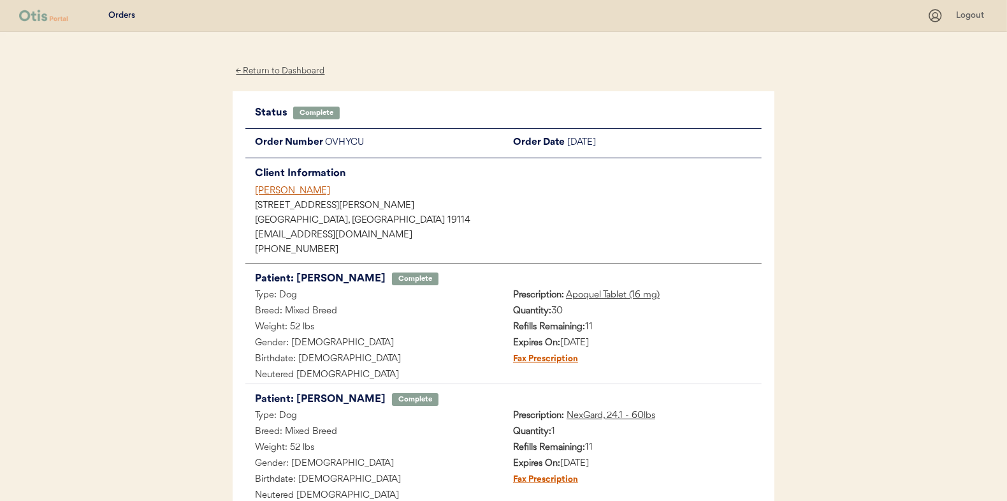
click at [266, 69] on div "← Return to Dashboard" at bounding box center [281, 71] width 96 height 15
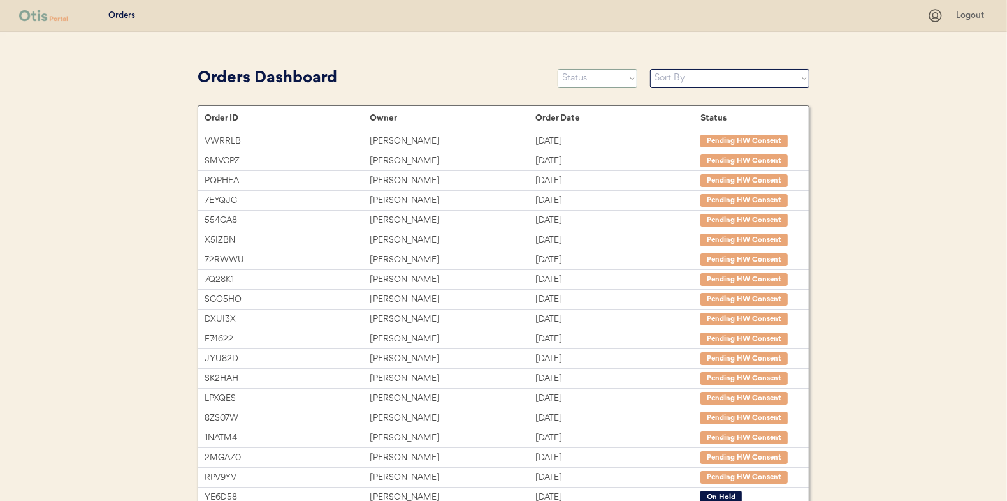
click at [606, 71] on select "Status On Hold New In Progress Complete Pending HW Consent Cancelled" at bounding box center [598, 78] width 80 height 19
select select ""new""
click at [558, 69] on select "Status On Hold New In Progress Complete Pending HW Consent Cancelled" at bounding box center [598, 78] width 80 height 19
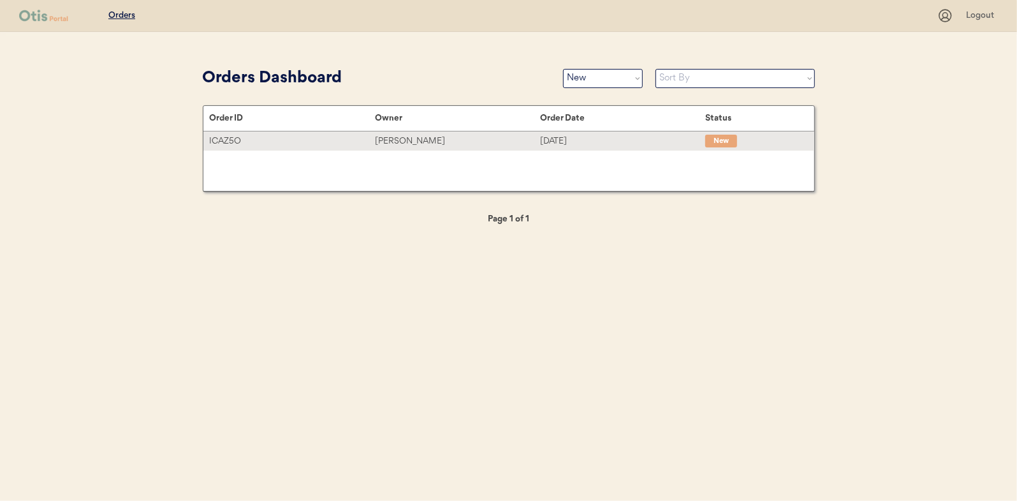
click at [402, 143] on div "[PERSON_NAME]" at bounding box center [457, 141] width 165 height 15
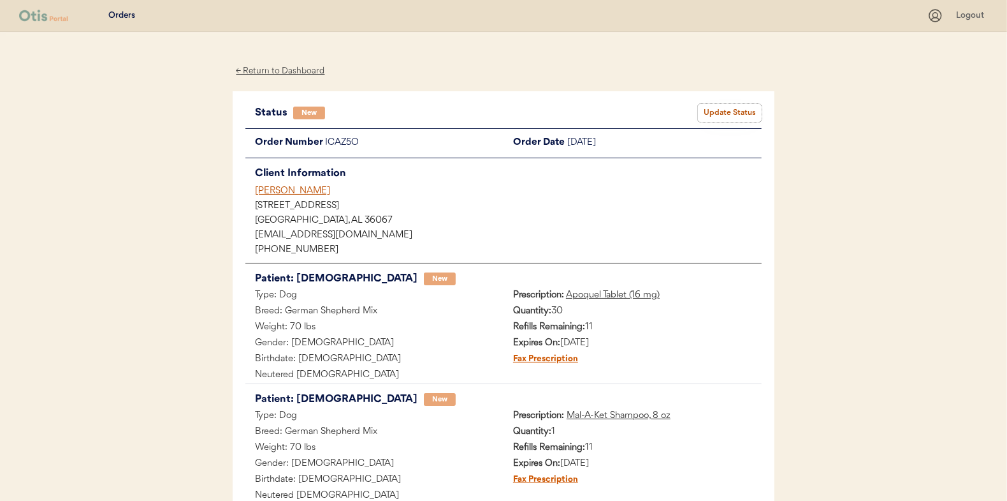
click at [745, 112] on button "Update Status" at bounding box center [730, 113] width 64 height 18
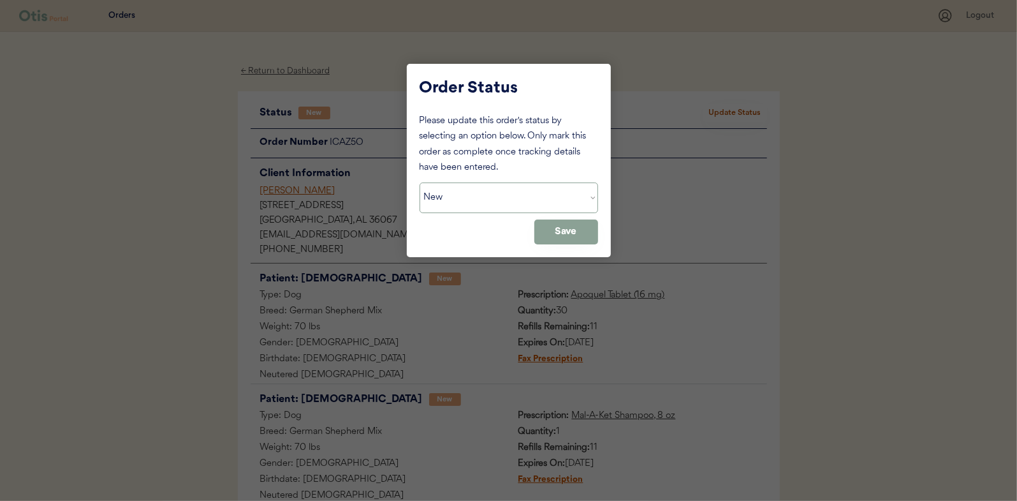
click at [464, 198] on select "Status On Hold New In Progress Complete Pending HW Consent Cancelled" at bounding box center [509, 197] width 179 height 31
select select ""in_progress""
click at [420, 182] on select "Status On Hold New In Progress Complete Pending HW Consent Cancelled" at bounding box center [509, 197] width 179 height 31
click at [609, 215] on div "Order Status Please update this order's status by selecting an option below. On…" at bounding box center [509, 160] width 204 height 193
click at [571, 225] on button "Save" at bounding box center [566, 231] width 64 height 25
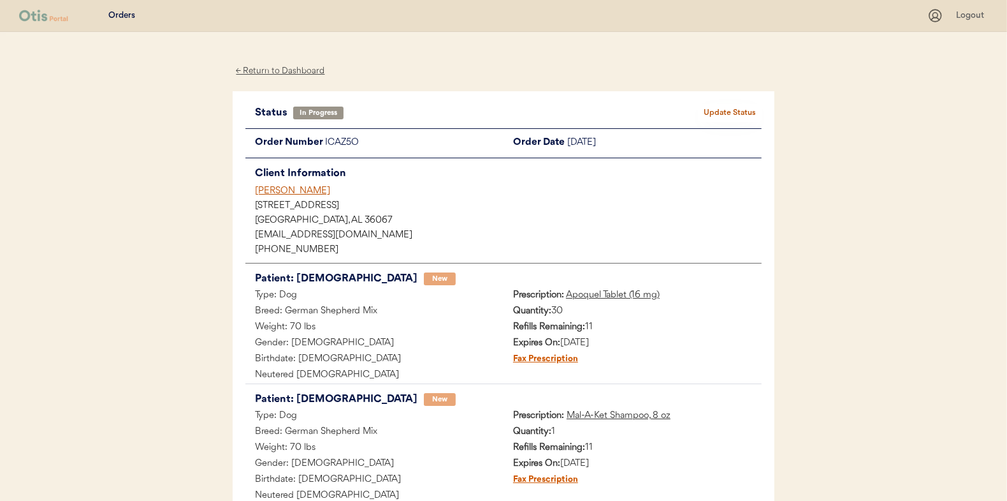
click at [275, 67] on div "← Return to Dashboard" at bounding box center [281, 71] width 96 height 15
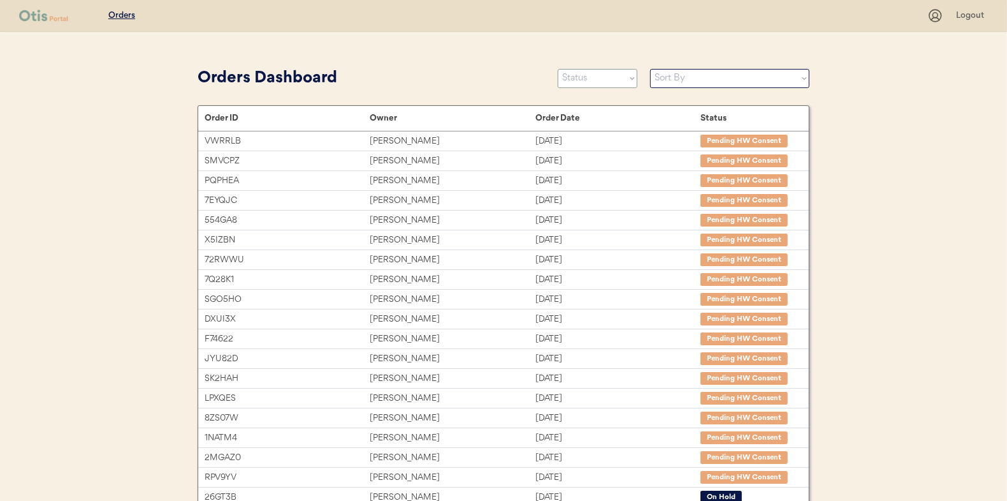
click at [592, 82] on select "Status On Hold New In Progress Complete Pending HW Consent Cancelled" at bounding box center [598, 78] width 80 height 19
select select ""new""
click at [558, 69] on select "Status On Hold New In Progress Complete Pending HW Consent Cancelled" at bounding box center [598, 78] width 80 height 19
click at [584, 78] on select "Status On Hold New In Progress Complete Pending HW Consent Canceled" at bounding box center [598, 78] width 80 height 19
click at [558, 69] on select "Status On Hold New In Progress Complete Pending HW Consent Canceled" at bounding box center [598, 78] width 80 height 19
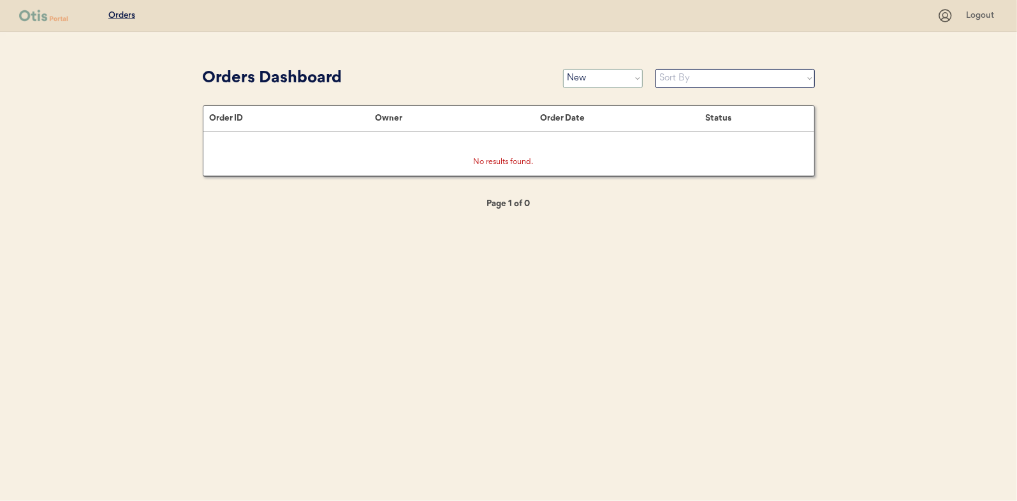
click at [602, 77] on select "Status On Hold New In Progress Complete Pending HW Consent Canceled" at bounding box center [603, 78] width 80 height 19
click at [563, 69] on select "Status On Hold New In Progress Complete Pending HW Consent Canceled" at bounding box center [603, 78] width 80 height 19
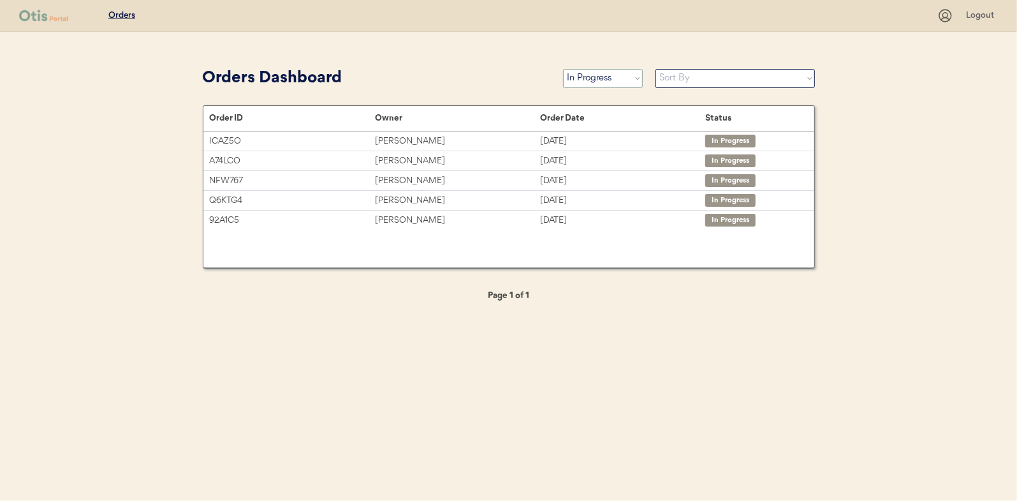
click at [596, 78] on select "Status On Hold New In Progress Complete Pending HW Consent Canceled" at bounding box center [603, 78] width 80 height 19
select select ""new""
click at [563, 69] on select "Status On Hold New In Progress Complete Pending HW Consent Canceled" at bounding box center [603, 78] width 80 height 19
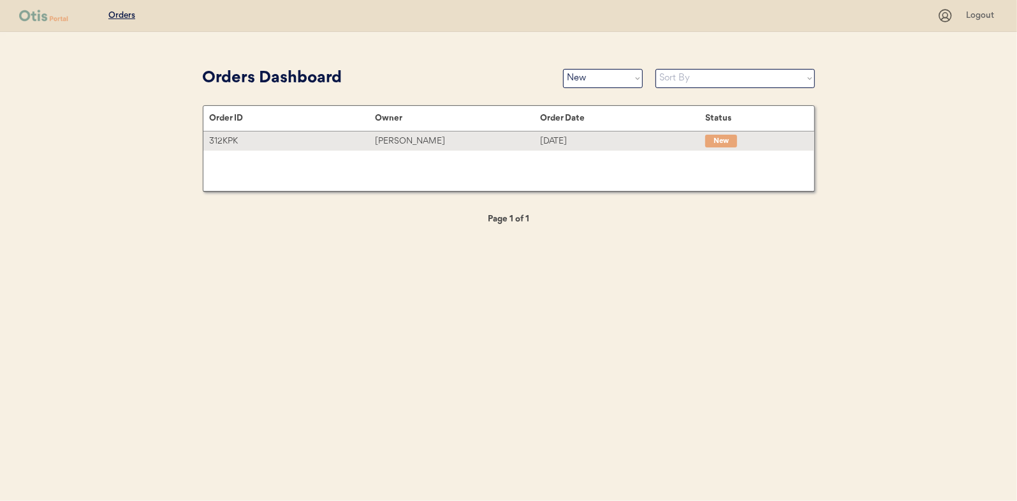
click at [397, 138] on div "[PERSON_NAME]" at bounding box center [457, 141] width 165 height 15
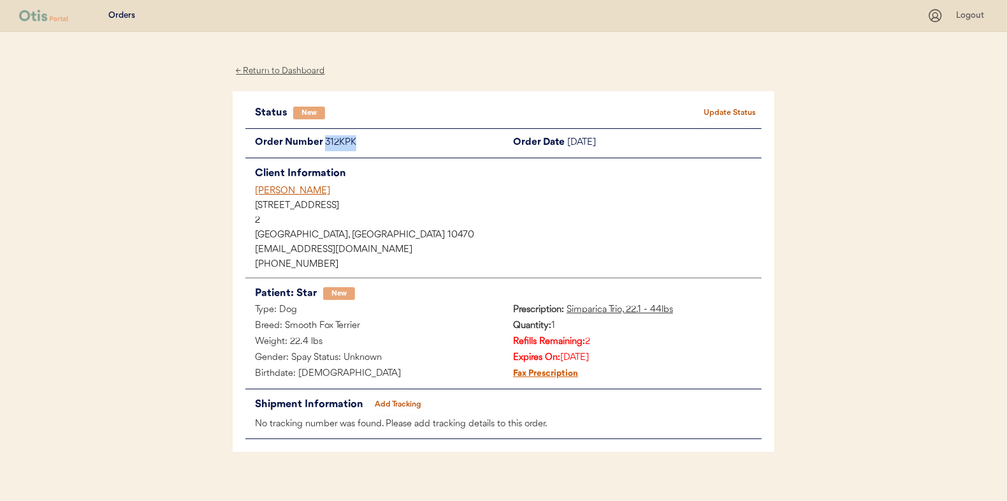
drag, startPoint x: 363, startPoint y: 140, endPoint x: 323, endPoint y: 149, distance: 41.8
click at [323, 149] on div "Order Number 312KPK" at bounding box center [374, 143] width 258 height 16
drag, startPoint x: 323, startPoint y: 149, endPoint x: 342, endPoint y: 143, distance: 19.8
copy div "312KPK"
click at [747, 112] on button "Update Status" at bounding box center [730, 113] width 64 height 18
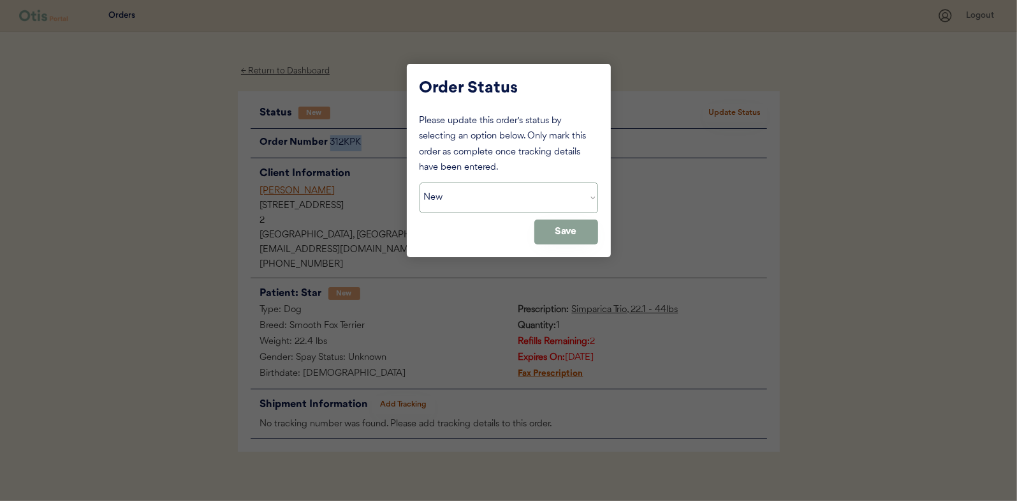
click at [480, 205] on select "Status On Hold New In Progress Complete Pending HW Consent Canceled" at bounding box center [509, 197] width 179 height 31
select select ""on_hold""
click at [420, 182] on select "Status On Hold New In Progress Complete Pending HW Consent Canceled" at bounding box center [509, 197] width 179 height 31
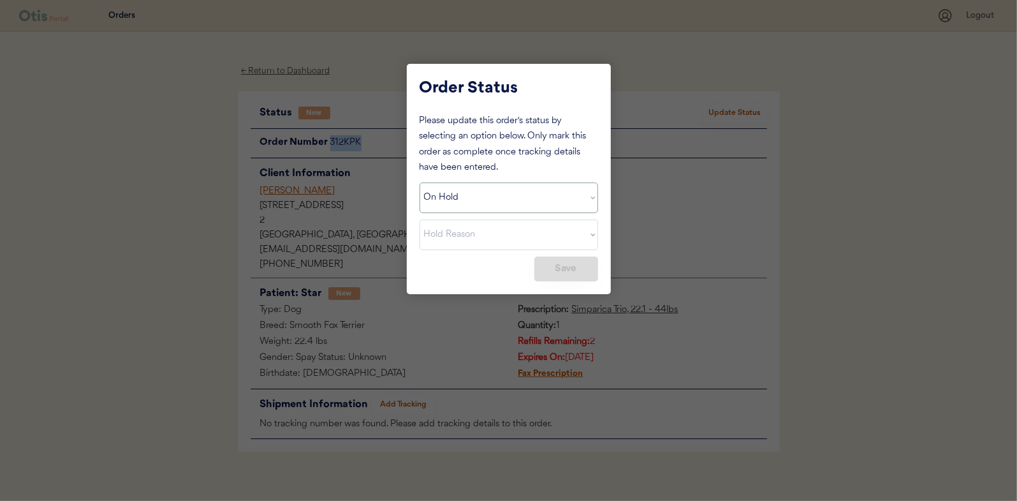
click at [485, 187] on select "Status On Hold New In Progress Complete Pending HW Consent Canceled" at bounding box center [509, 197] width 179 height 31
click at [592, 198] on select "Status On Hold New In Progress Complete Pending HW Consent Canceled" at bounding box center [509, 197] width 179 height 31
click at [420, 182] on select "Status On Hold New In Progress Complete Pending HW Consent Canceled" at bounding box center [509, 197] width 179 height 31
click at [457, 238] on select "Hold Reason Missing order information Incorrect order information Out of refill…" at bounding box center [509, 234] width 179 height 31
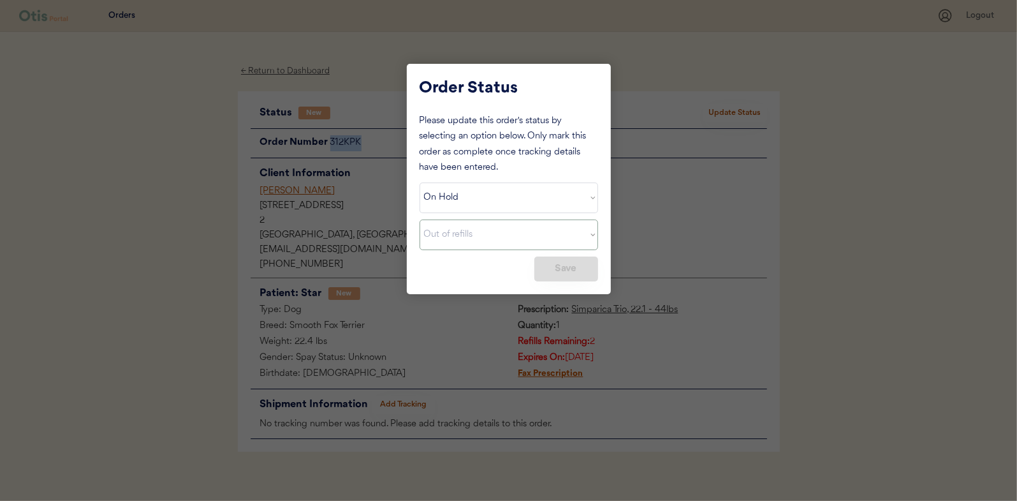
click at [420, 219] on select "Hold Reason Missing order information Incorrect order information Out of refill…" at bounding box center [509, 234] width 179 height 31
click at [593, 233] on select "Hold Reason Missing order information Incorrect order information Out of refill…" at bounding box center [509, 234] width 179 height 31
select select ""prescription_expired""
click at [420, 219] on select "Hold Reason Missing order information Incorrect order information Out of refill…" at bounding box center [509, 234] width 179 height 31
click at [564, 265] on button "Save" at bounding box center [566, 268] width 64 height 25
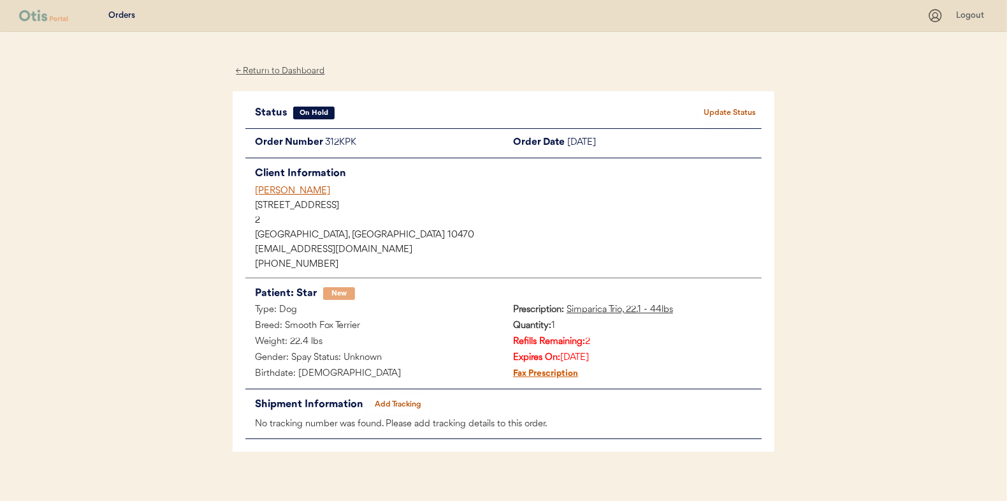
click at [275, 70] on div "← Return to Dashboard" at bounding box center [281, 71] width 96 height 15
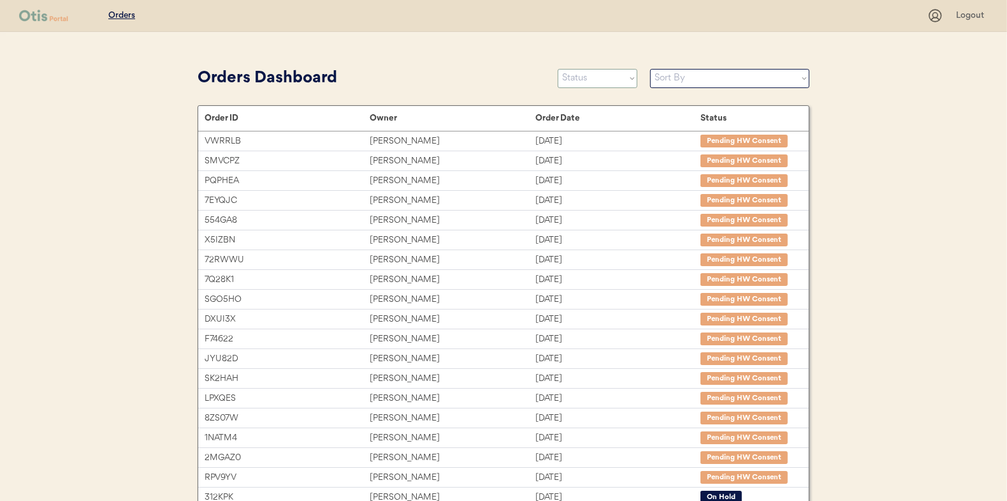
click at [592, 80] on select "Status On Hold New In Progress Complete Pending HW Consent Canceled" at bounding box center [598, 78] width 80 height 19
click at [558, 69] on select "Status On Hold New In Progress Complete Pending HW Consent Canceled" at bounding box center [598, 78] width 80 height 19
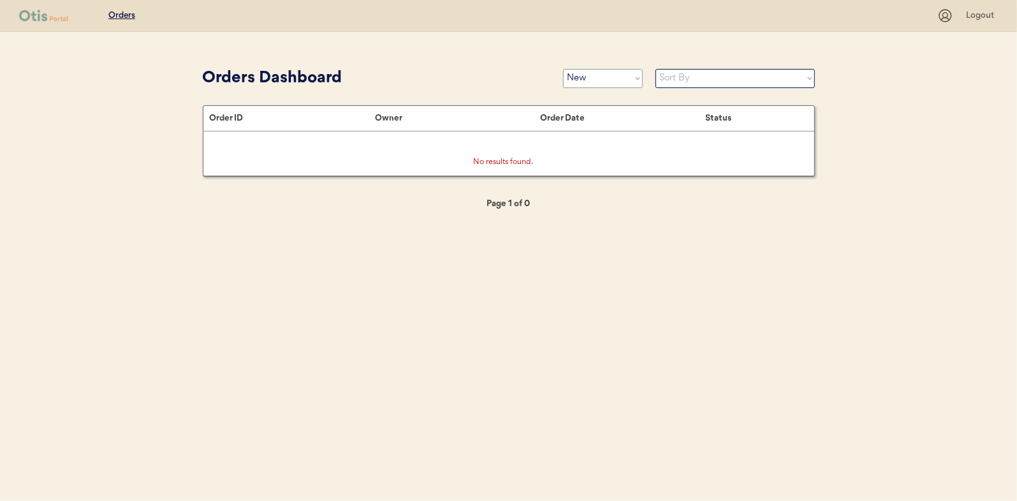
click at [594, 78] on select "Status On Hold New In Progress Complete Pending HW Consent Canceled" at bounding box center [603, 78] width 80 height 19
click at [563, 69] on select "Status On Hold New In Progress Complete Pending HW Consent Canceled" at bounding box center [603, 78] width 80 height 19
click at [574, 78] on select "Status On Hold New In Progress Complete Pending HW Consent Canceled" at bounding box center [603, 78] width 80 height 19
select select ""in_progress""
click at [563, 69] on select "Status On Hold New In Progress Complete Pending HW Consent Canceled" at bounding box center [603, 78] width 80 height 19
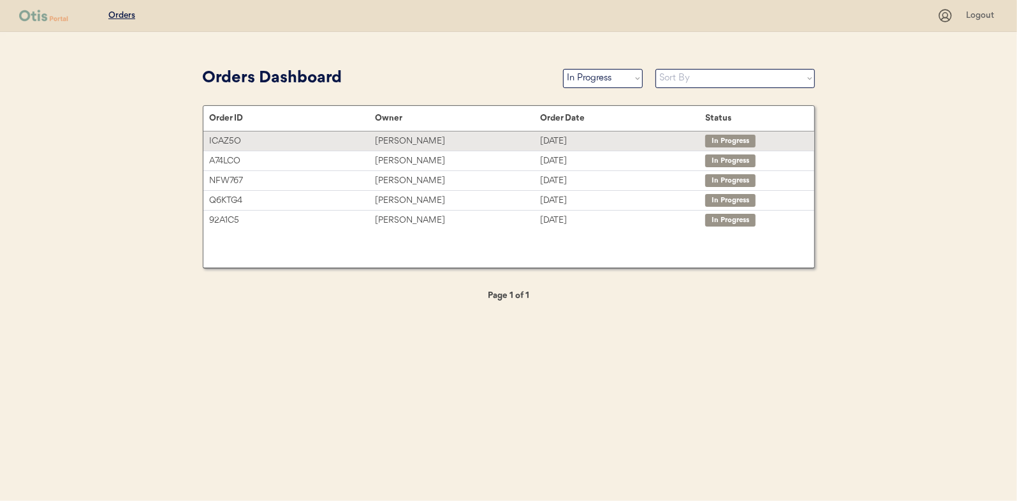
click at [414, 138] on div "Moriah DeSantis" at bounding box center [457, 141] width 165 height 15
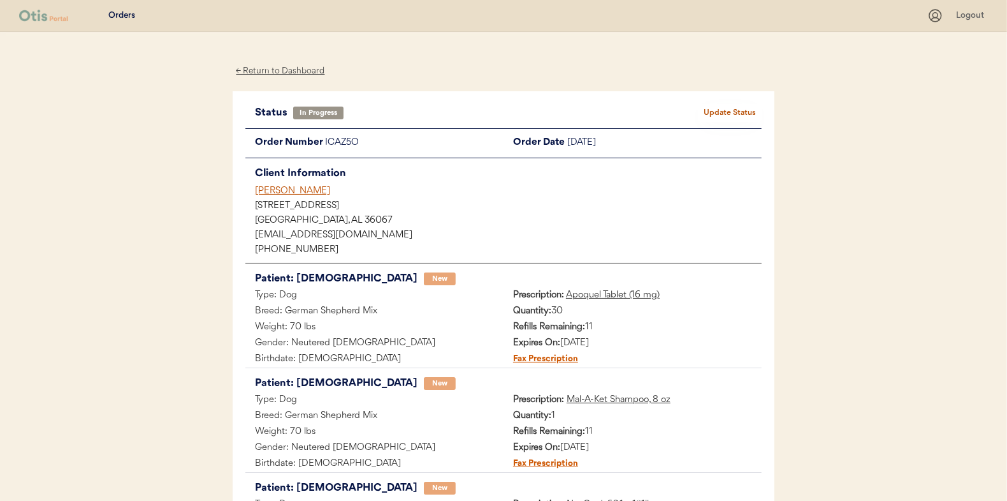
click at [739, 110] on button "Update Status" at bounding box center [730, 113] width 64 height 18
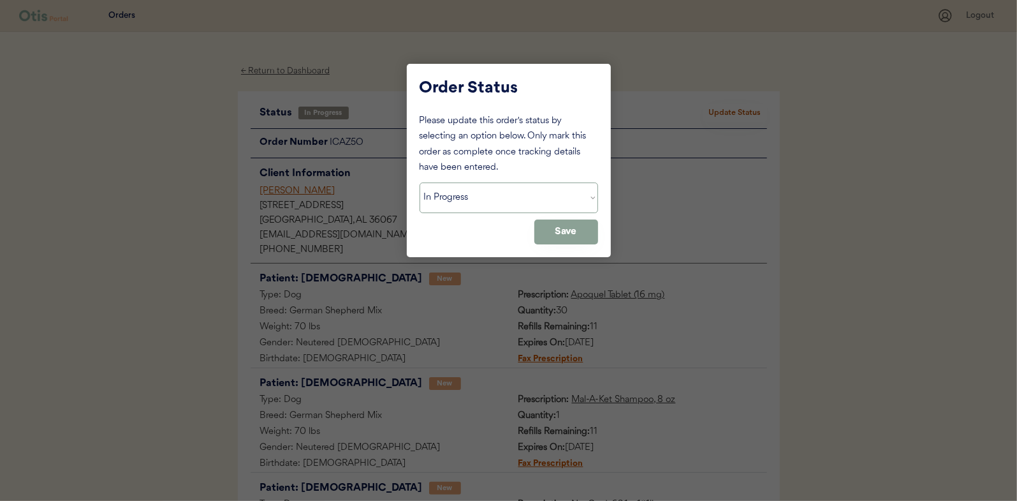
click at [591, 194] on select "Status On Hold New In Progress Complete Pending HW Consent Canceled" at bounding box center [509, 197] width 179 height 31
click at [420, 182] on select "Status On Hold New In Progress Complete Pending HW Consent Canceled" at bounding box center [509, 197] width 179 height 31
click at [594, 195] on select "Status On Hold New In Progress Complete Pending HW Consent Canceled" at bounding box center [509, 197] width 179 height 31
click at [420, 182] on select "Status On Hold New In Progress Complete Pending HW Consent Canceled" at bounding box center [509, 197] width 179 height 31
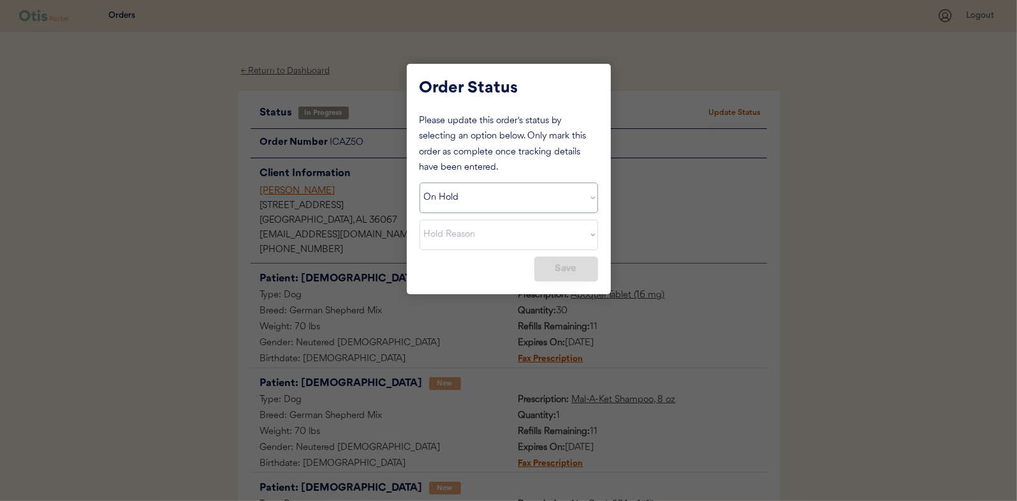
click at [592, 194] on select "Status On Hold New In Progress Complete Pending HW Consent Canceled" at bounding box center [509, 197] width 179 height 31
click at [420, 182] on select "Status On Hold New In Progress Complete Pending HW Consent Canceled" at bounding box center [509, 197] width 179 height 31
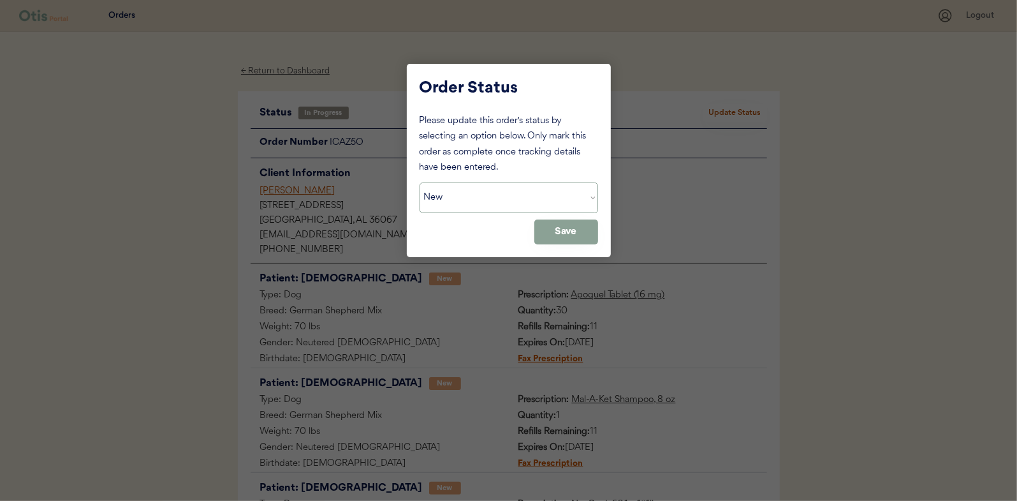
click at [594, 198] on select "Status On Hold New In Progress Complete Pending HW Consent Canceled" at bounding box center [509, 197] width 179 height 31
select select ""in_progress""
click at [420, 182] on select "Status On Hold New In Progress Complete Pending HW Consent Canceled" at bounding box center [509, 197] width 179 height 31
click at [560, 230] on button "Save" at bounding box center [566, 231] width 64 height 25
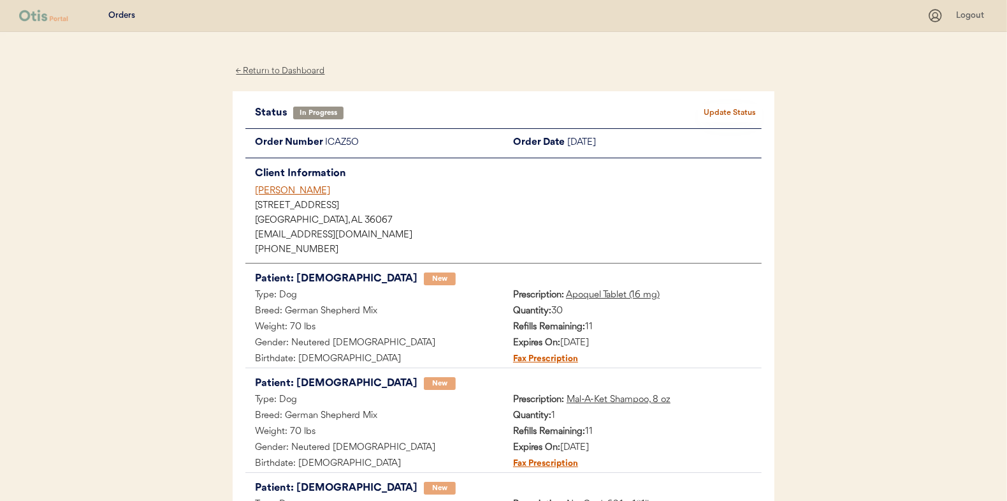
click at [267, 66] on div "← Return to Dashboard" at bounding box center [281, 71] width 96 height 15
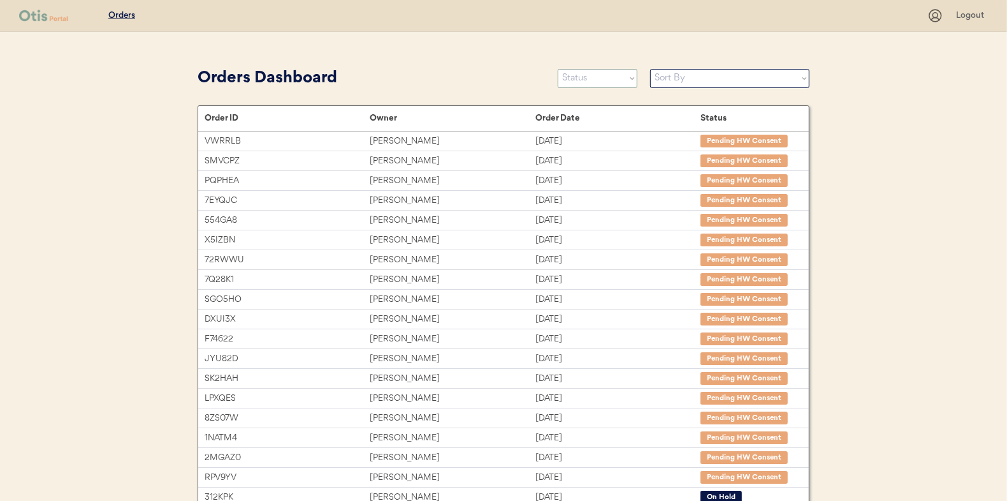
click at [594, 78] on select "Status On Hold New In Progress Complete Pending HW Consent Canceled" at bounding box center [598, 78] width 80 height 19
click at [558, 69] on select "Status On Hold New In Progress Complete Pending HW Consent Canceled" at bounding box center [598, 78] width 80 height 19
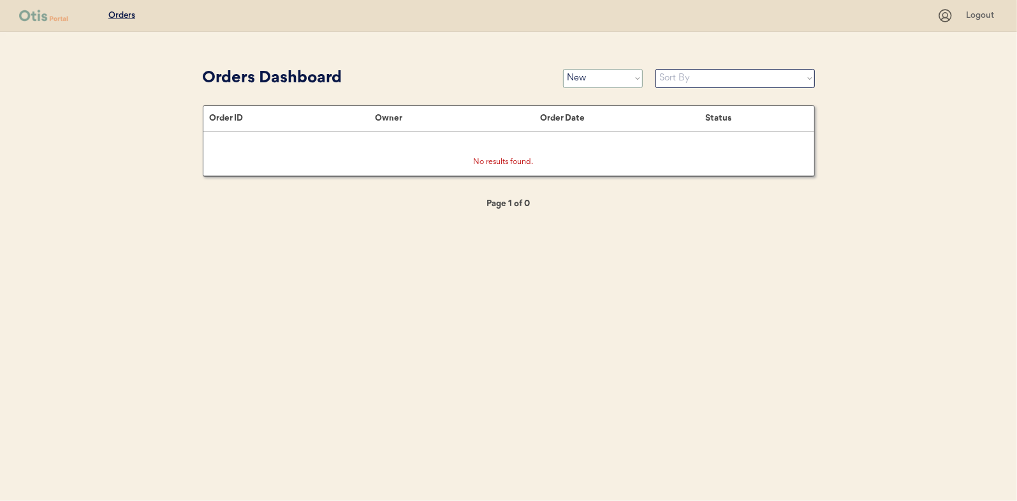
click at [575, 75] on select "Status On Hold New In Progress Complete Pending HW Consent Canceled" at bounding box center [603, 78] width 80 height 19
select select ""in_progress""
click at [563, 69] on select "Status On Hold New In Progress Complete Pending HW Consent Canceled" at bounding box center [603, 78] width 80 height 19
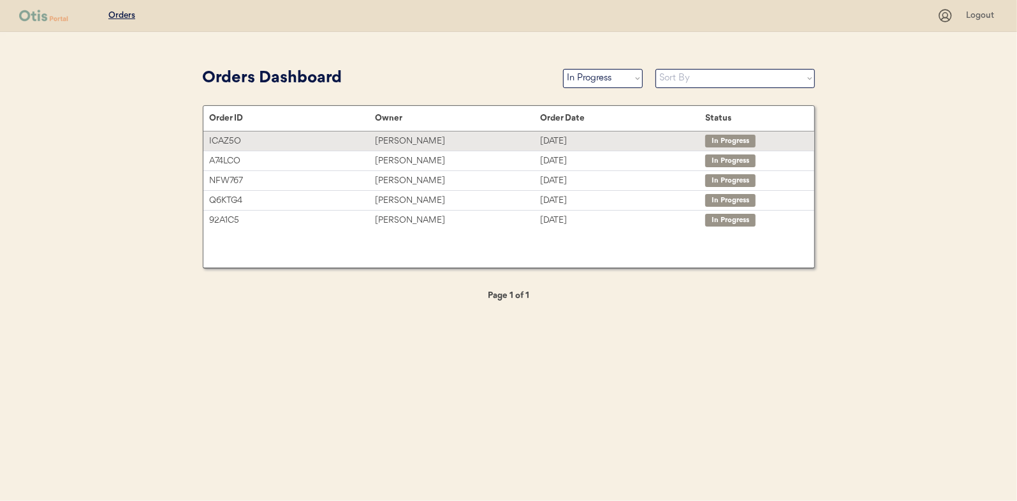
click at [413, 140] on div "[PERSON_NAME]" at bounding box center [457, 141] width 165 height 15
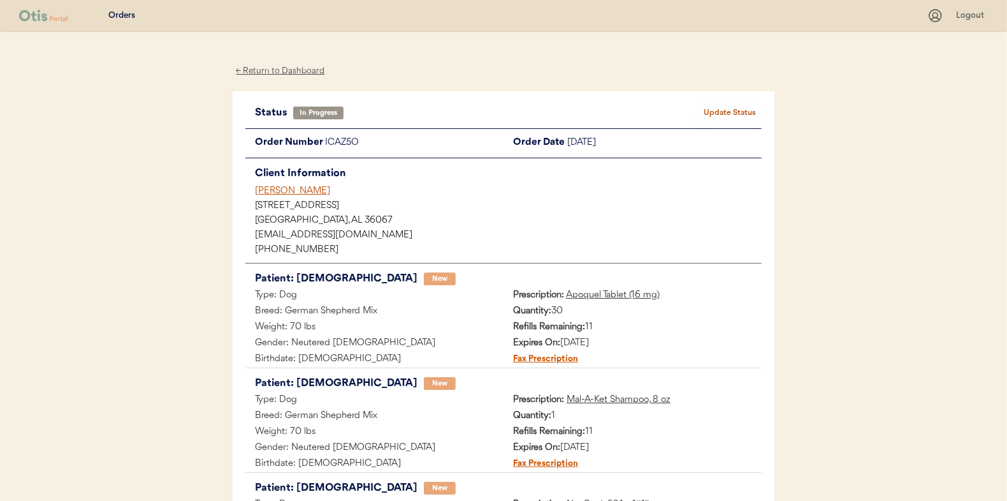
click at [119, 330] on div "Patients Consults Orders Logout ← Return to Dashboard Status In Progress Update…" at bounding box center [503, 355] width 1007 height 710
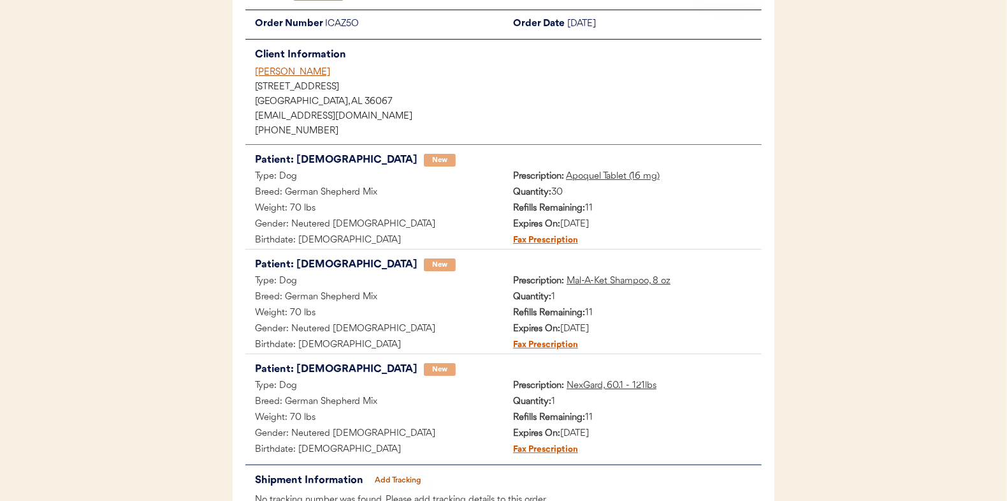
scroll to position [209, 0]
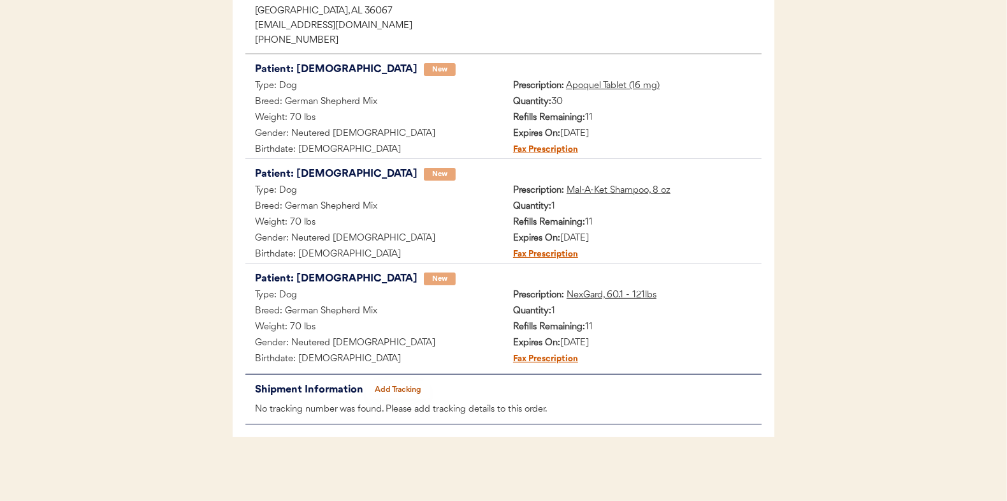
click at [399, 386] on button "Add Tracking" at bounding box center [399, 390] width 64 height 18
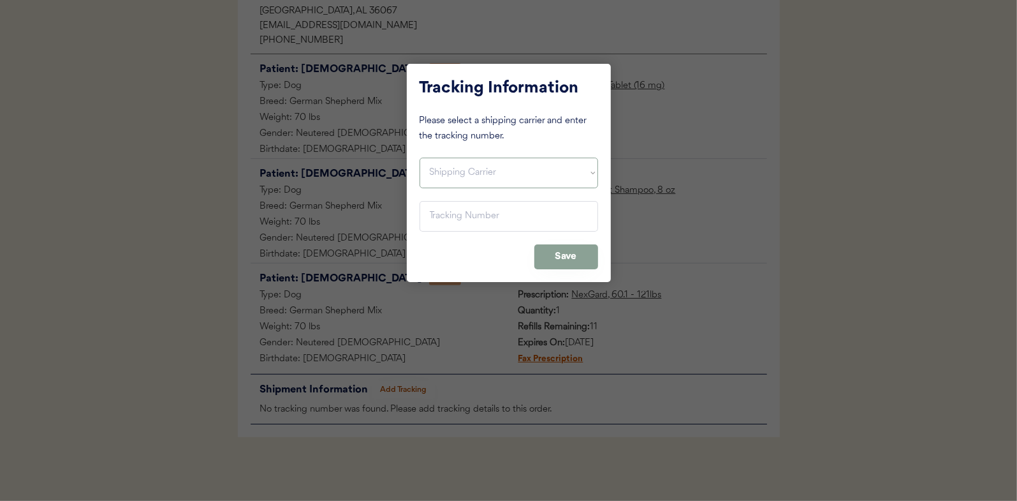
click at [443, 174] on select "Shipping Carrier FedEx FedEx Ground Economy UPS USPS" at bounding box center [509, 172] width 179 height 31
select select ""ups""
click at [420, 157] on select "Shipping Carrier FedEx FedEx Ground Economy UPS USPS" at bounding box center [509, 172] width 179 height 31
click at [443, 214] on input "input" at bounding box center [509, 216] width 179 height 31
paste input "1Z16X77E0209578386"
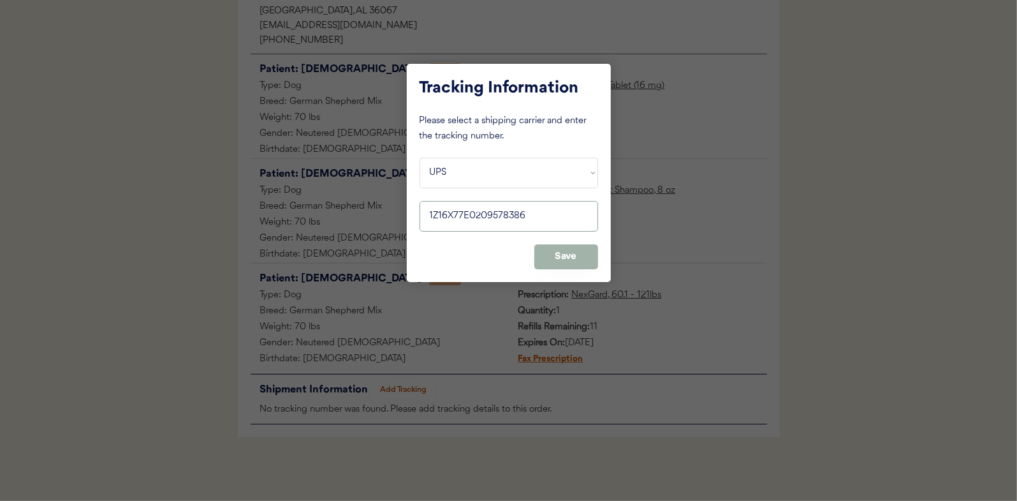
type input "1Z16X77E0209578386"
click at [568, 255] on button "Save" at bounding box center [566, 256] width 64 height 25
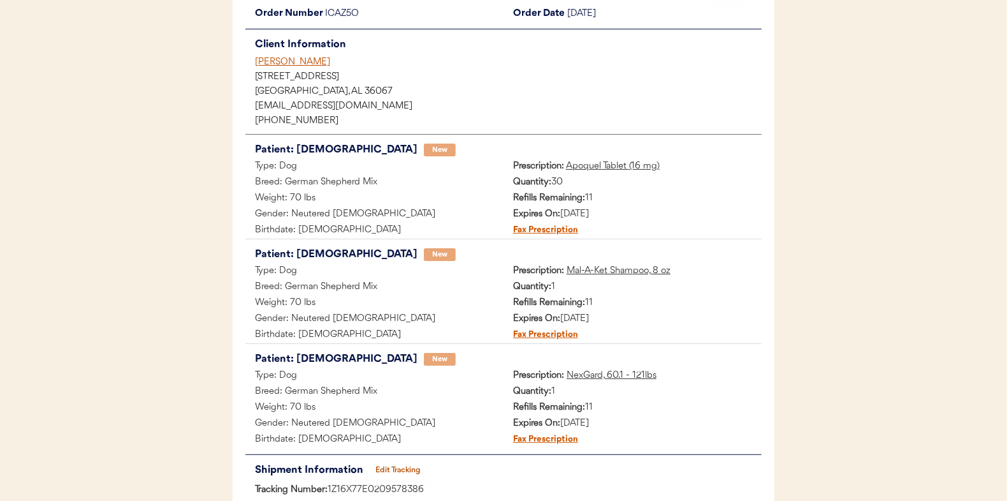
scroll to position [0, 0]
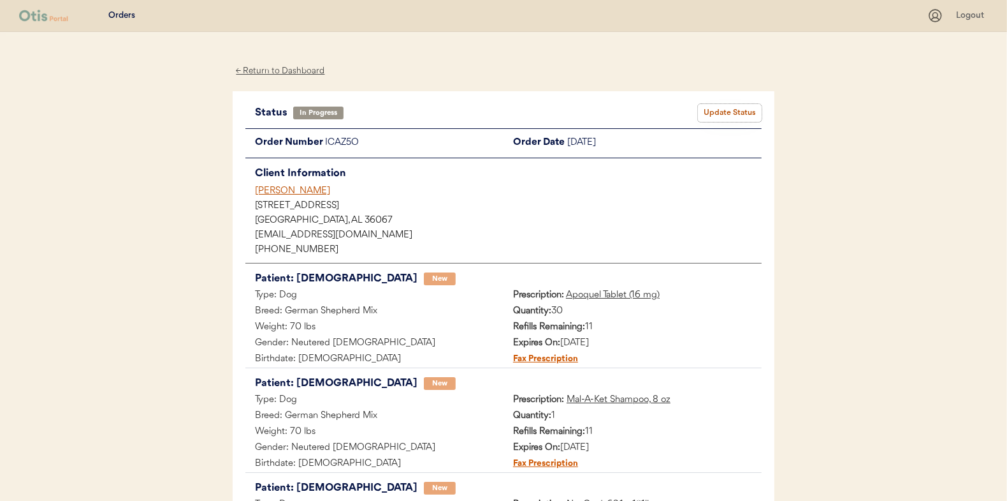
click at [717, 113] on button "Update Status" at bounding box center [730, 113] width 64 height 18
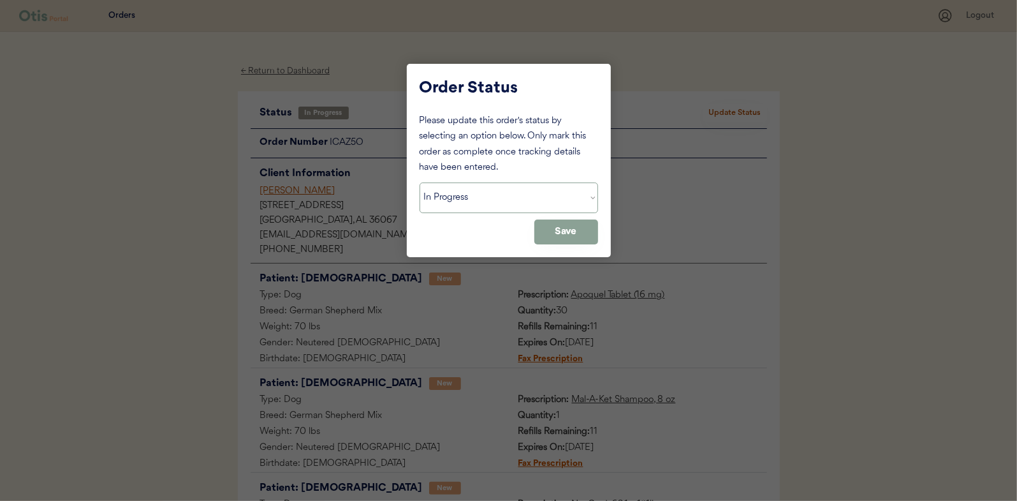
click at [483, 200] on select "Status On Hold New In Progress Complete Pending HW Consent Canceled" at bounding box center [509, 197] width 179 height 31
select select ""complete""
click at [420, 182] on select "Status On Hold New In Progress Complete Pending HW Consent Canceled" at bounding box center [509, 197] width 179 height 31
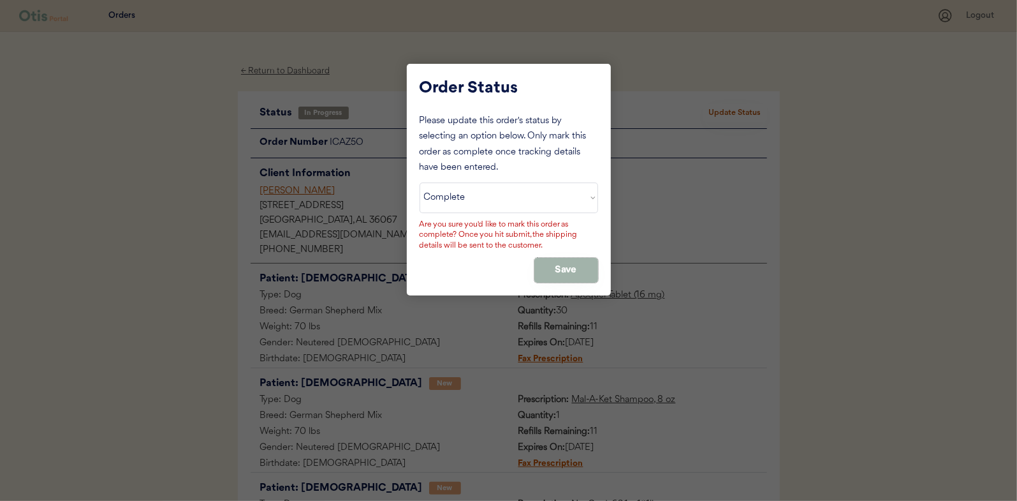
click at [573, 265] on button "Save" at bounding box center [566, 270] width 64 height 25
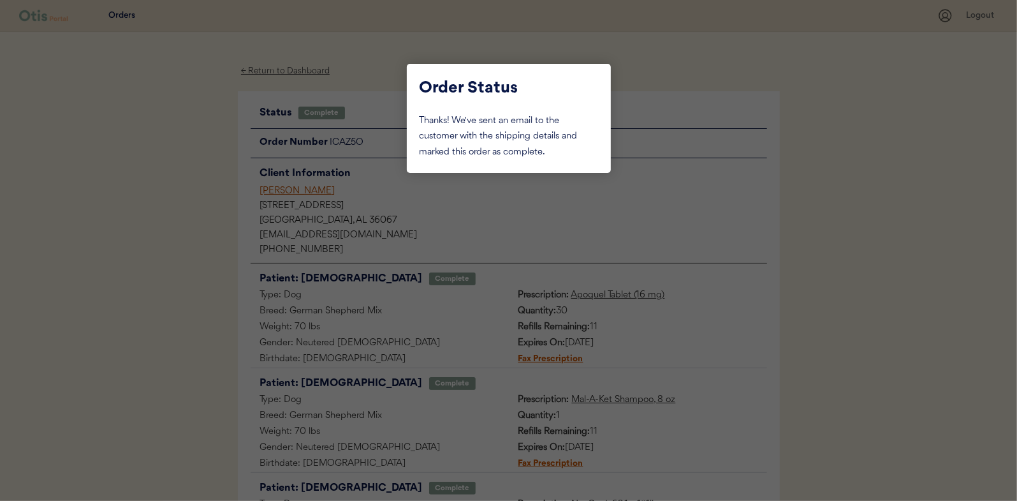
click at [193, 140] on div at bounding box center [508, 250] width 1017 height 501
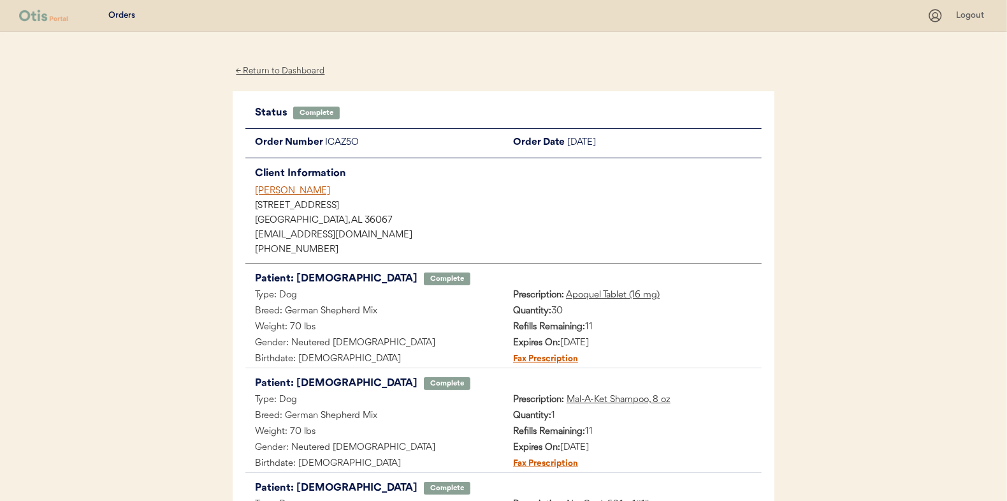
click at [264, 68] on div "← Return to Dashboard" at bounding box center [281, 71] width 96 height 15
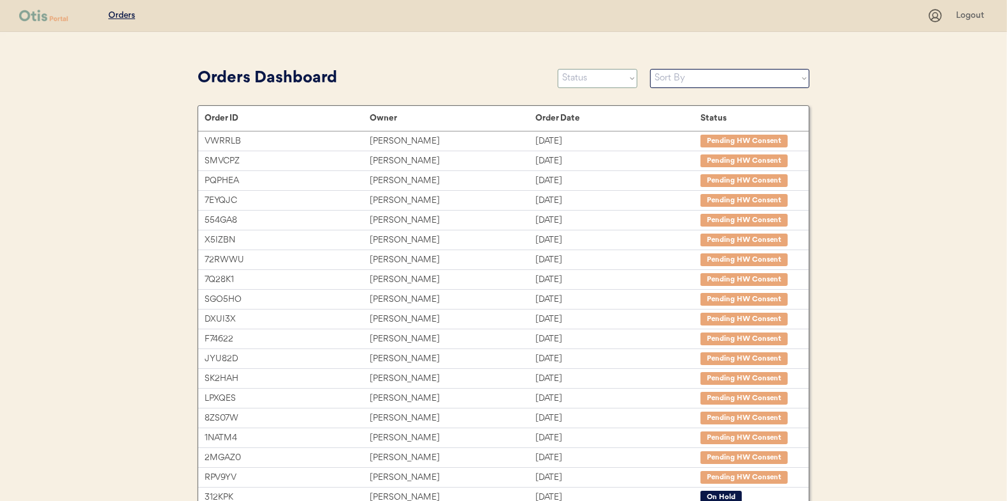
click at [599, 84] on select "Status On Hold New In Progress Complete Pending HW Consent Canceled" at bounding box center [598, 78] width 80 height 19
select select ""new""
click at [558, 69] on select "Status On Hold New In Progress Complete Pending HW Consent Canceled" at bounding box center [598, 78] width 80 height 19
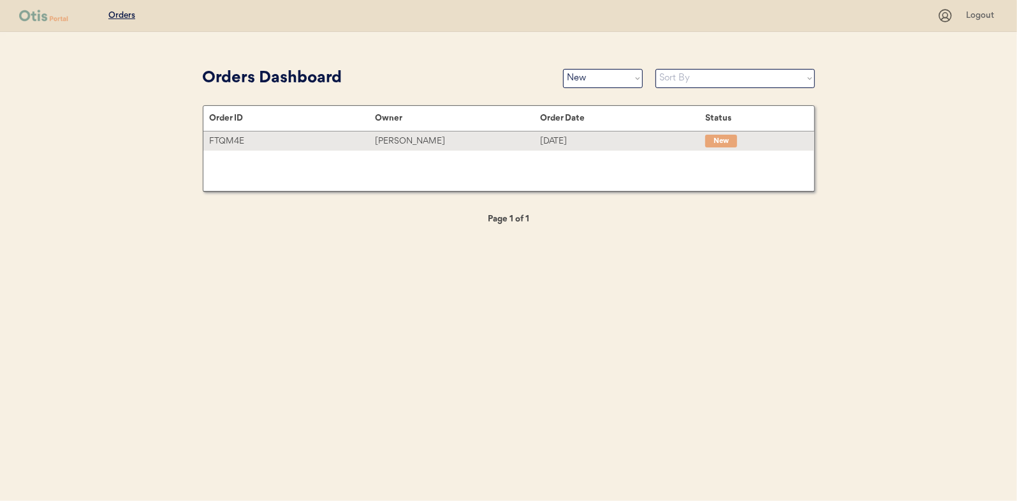
drag, startPoint x: 417, startPoint y: 136, endPoint x: 98, endPoint y: 162, distance: 320.5
click at [417, 136] on div "[PERSON_NAME]" at bounding box center [457, 141] width 165 height 15
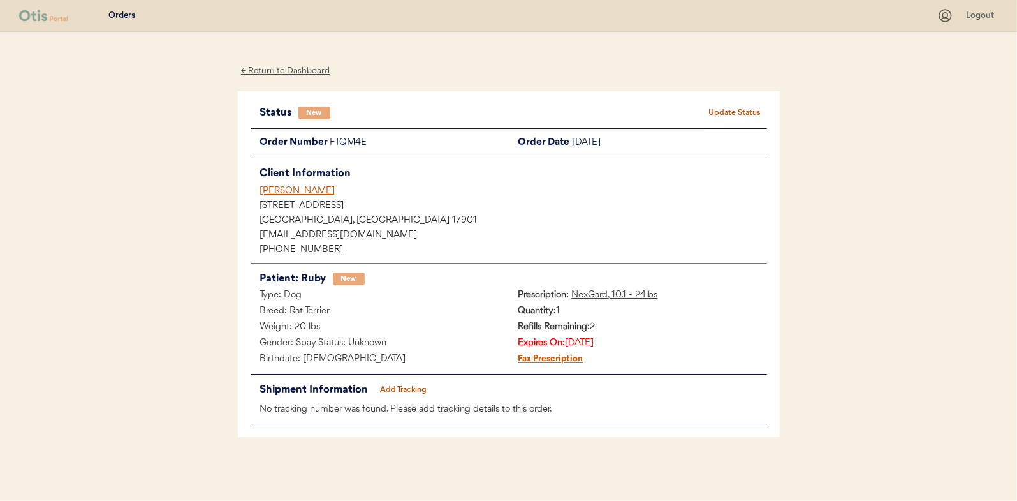
click at [727, 98] on div "Status New Update Status Order Number FTQM4E Order Date [DATE] Client Informati…" at bounding box center [509, 264] width 542 height 346
click at [724, 108] on button "Update Status" at bounding box center [735, 113] width 64 height 18
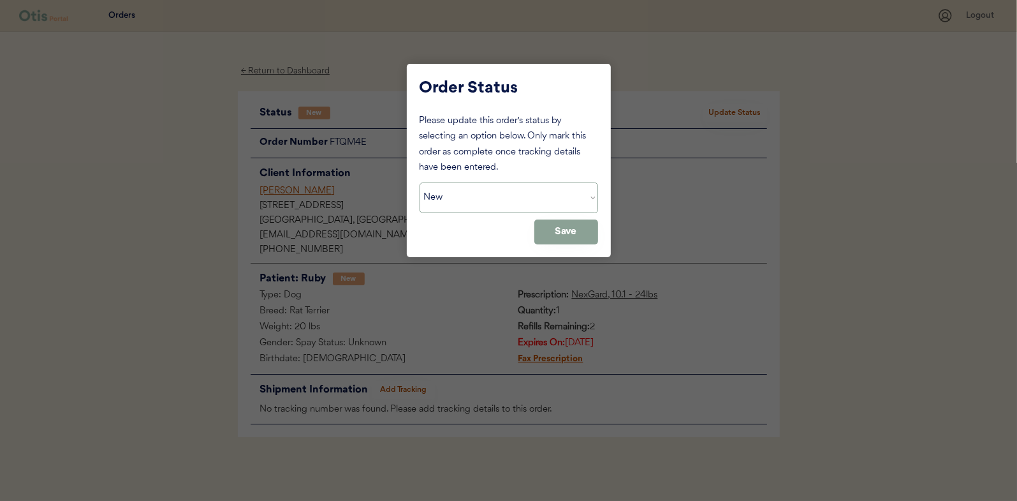
click at [499, 205] on select "Status On Hold New In Progress Complete Pending HW Consent Canceled" at bounding box center [509, 197] width 179 height 31
select select ""in_progress""
click at [420, 182] on select "Status On Hold New In Progress Complete Pending HW Consent Canceled" at bounding box center [509, 197] width 179 height 31
click at [563, 226] on button "Save" at bounding box center [566, 231] width 64 height 25
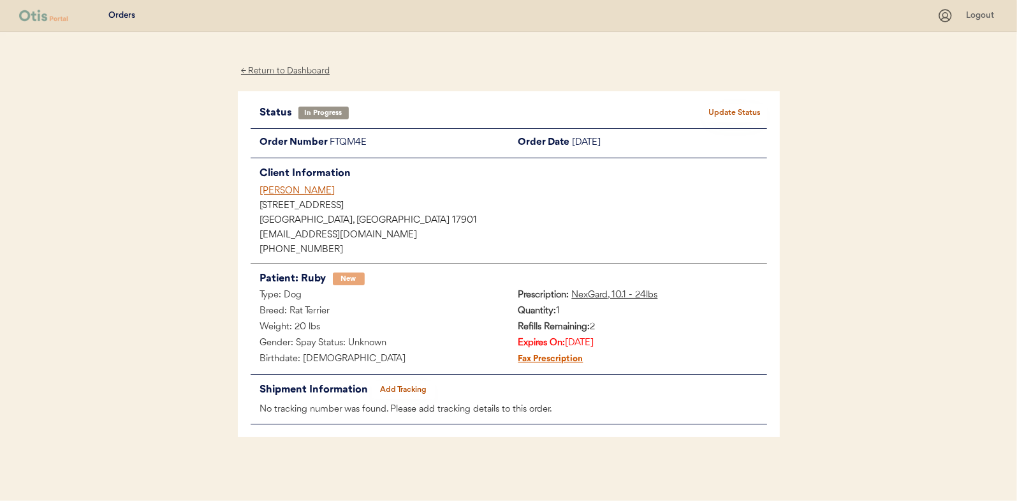
click at [295, 66] on div "← Return to Dashboard" at bounding box center [286, 71] width 96 height 15
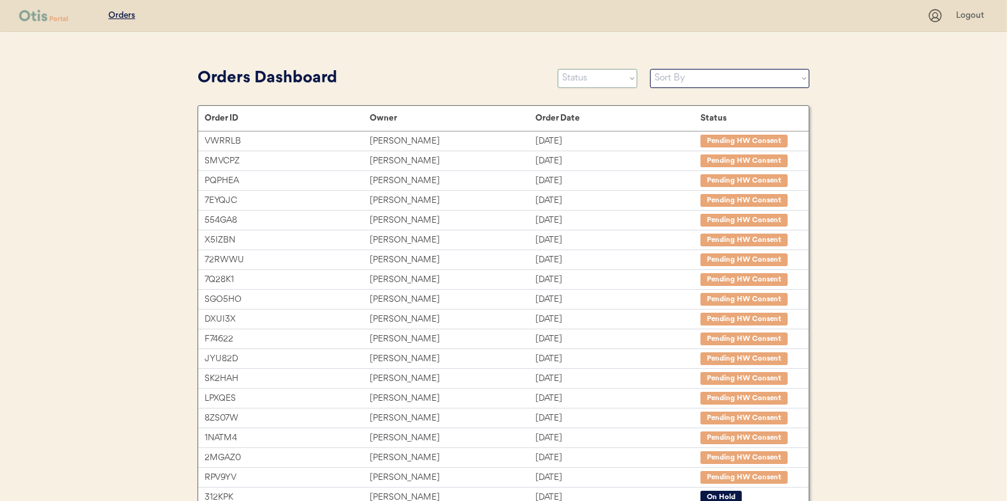
click at [576, 85] on select "Status On Hold New In Progress Complete Pending HW Consent Canceled" at bounding box center [598, 78] width 80 height 19
select select ""new""
click at [558, 69] on select "Status On Hold New In Progress Complete Pending HW Consent Canceled" at bounding box center [598, 78] width 80 height 19
